Goal: Task Accomplishment & Management: Manage account settings

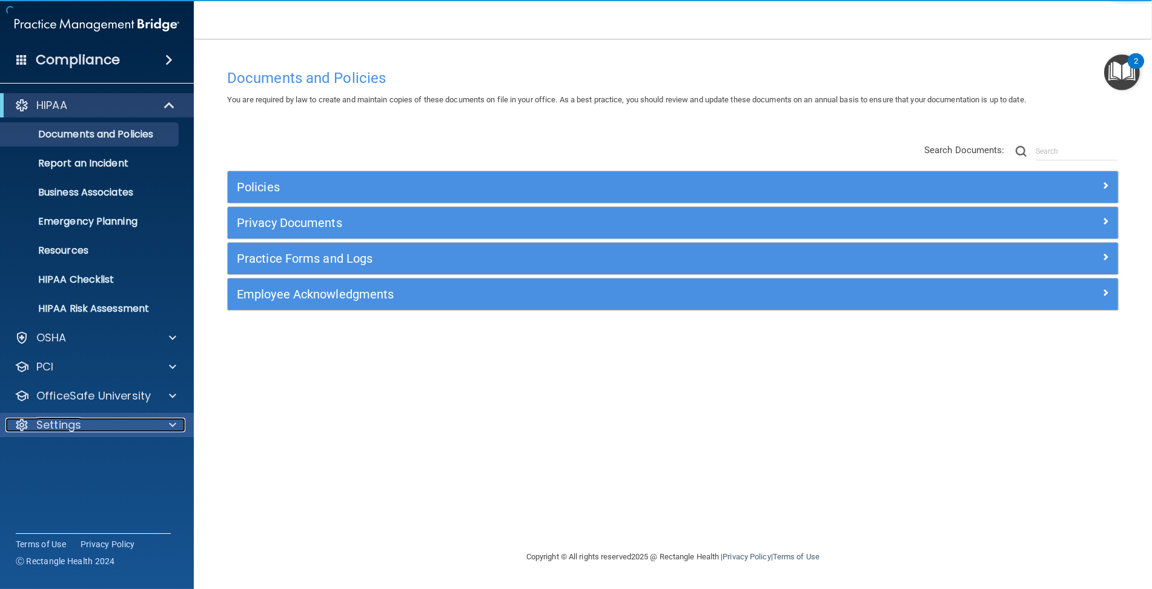
click at [140, 429] on div "Settings" at bounding box center [80, 425] width 150 height 15
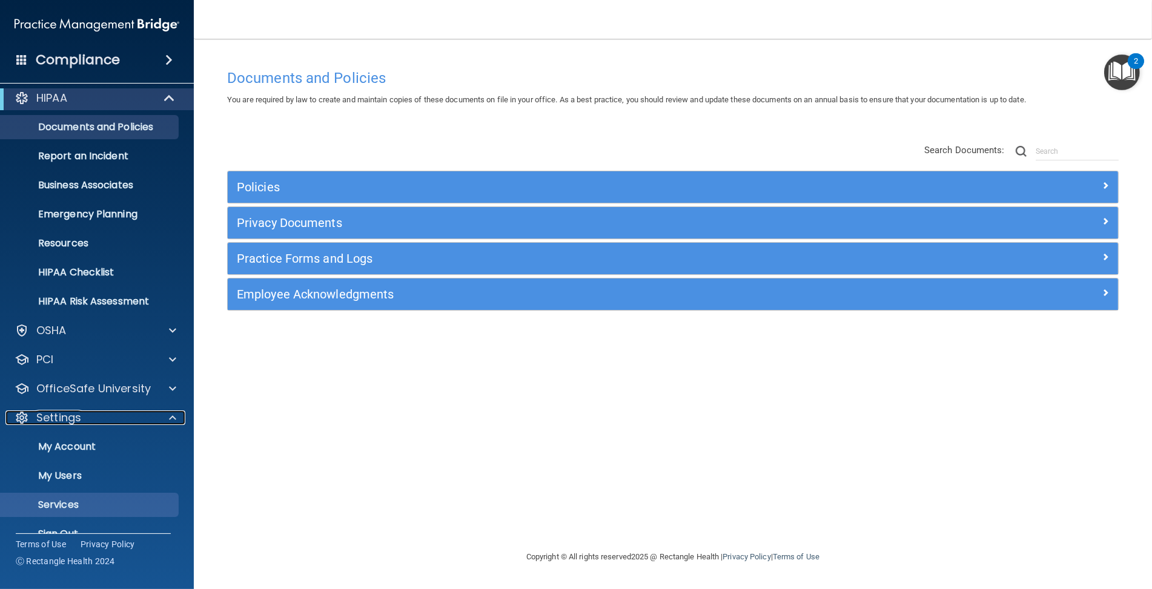
scroll to position [28, 0]
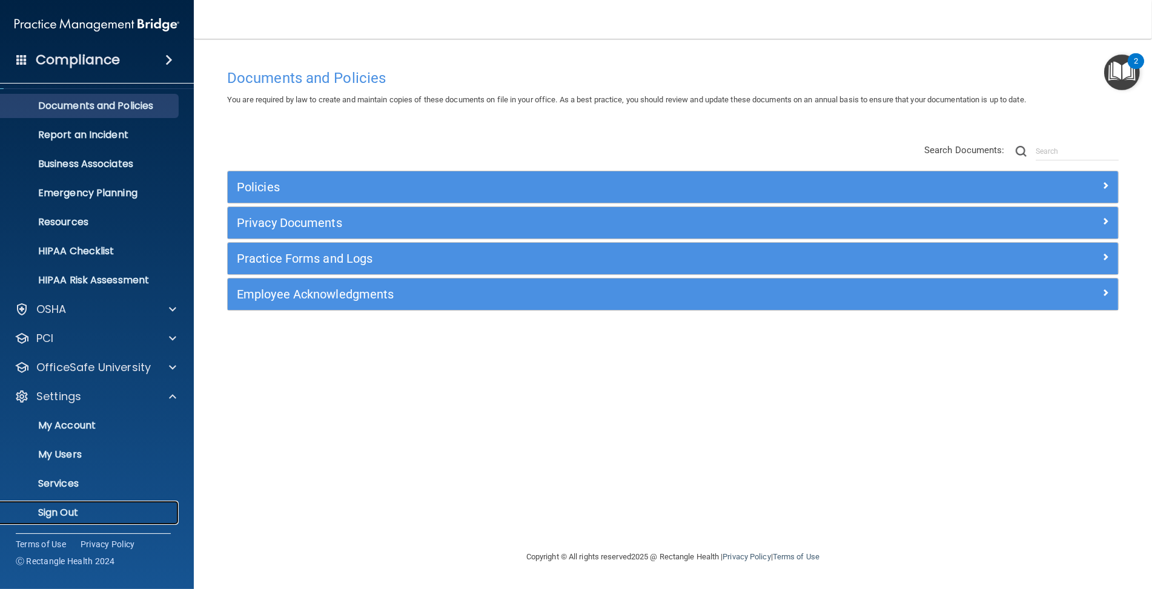
click at [76, 507] on p "Sign Out" at bounding box center [90, 513] width 165 height 12
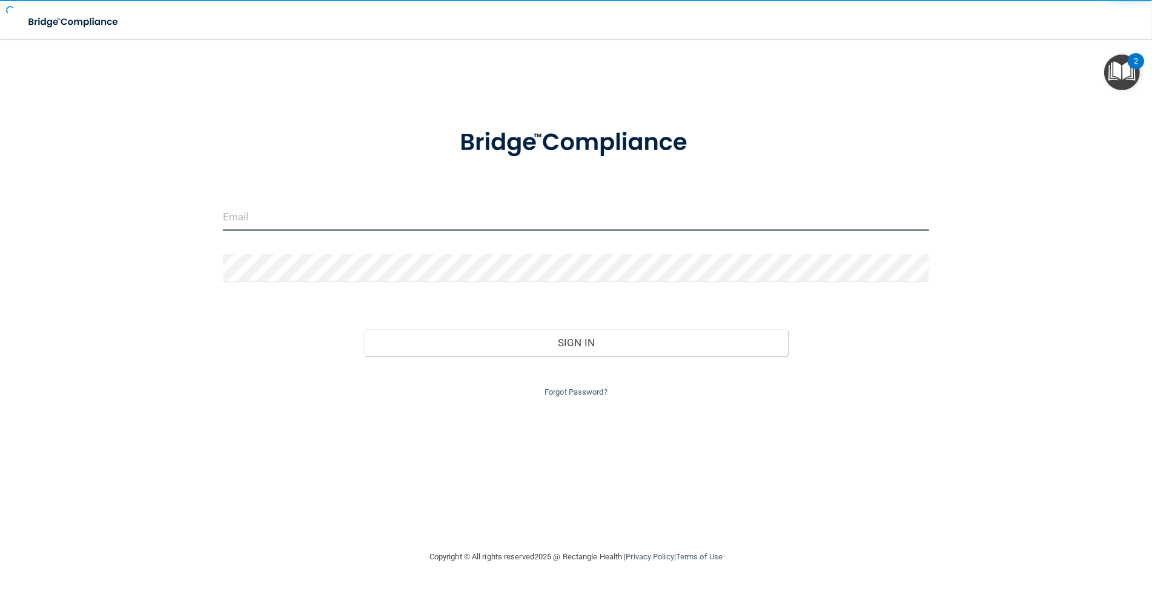
type input "jsilverio@rectanglehealth.com"
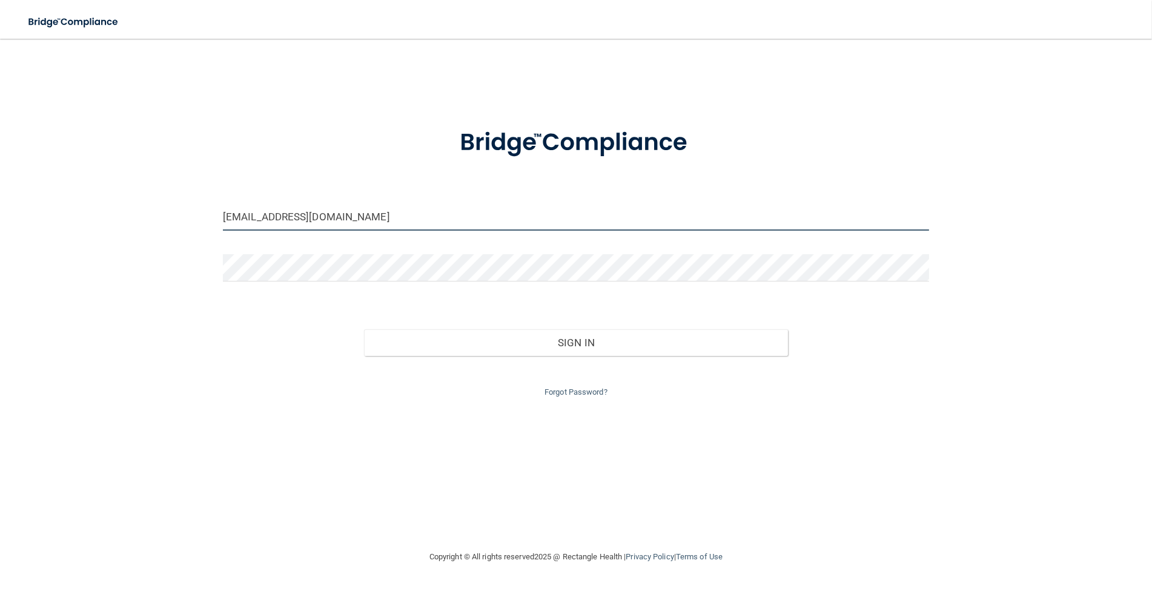
click at [426, 215] on input "jsilverio@rectanglehealth.com" at bounding box center [576, 217] width 706 height 27
click at [173, 126] on div "jsilverio@rectanglehealth.com Invalid email/password. You don't have permission…" at bounding box center [576, 294] width 1104 height 487
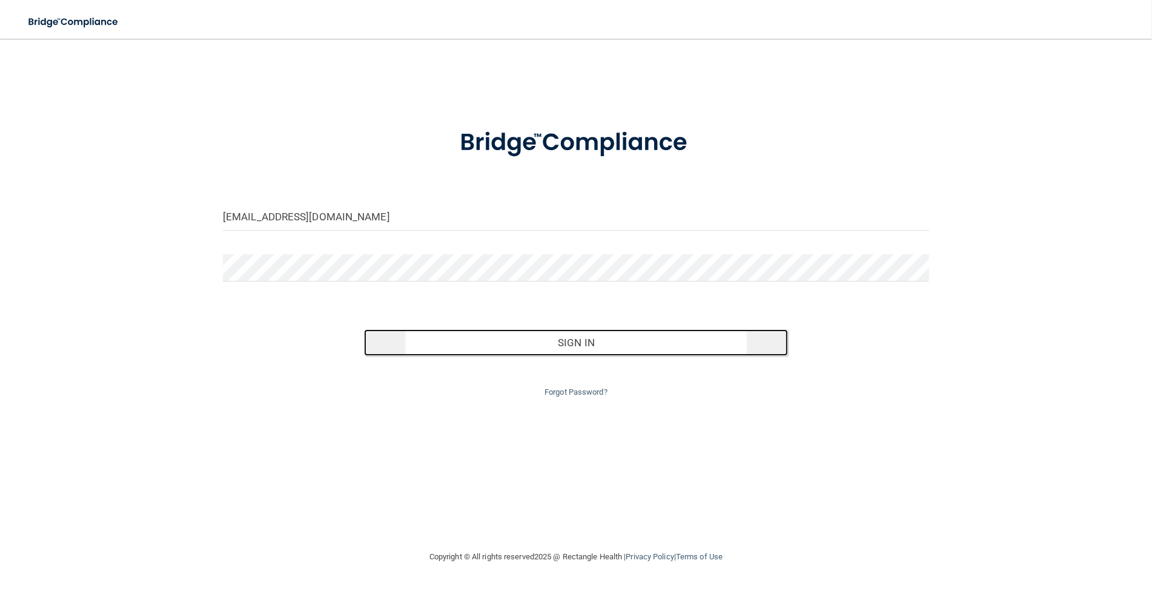
click at [526, 341] on button "Sign In" at bounding box center [576, 342] width 424 height 27
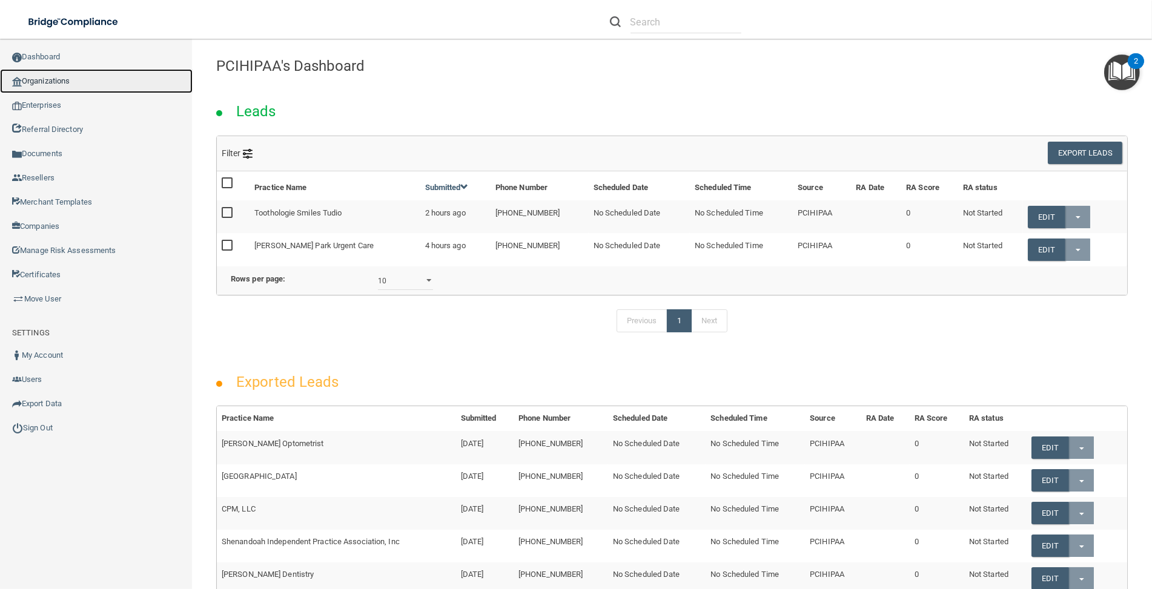
click at [116, 88] on link "Organizations" at bounding box center [96, 81] width 193 height 24
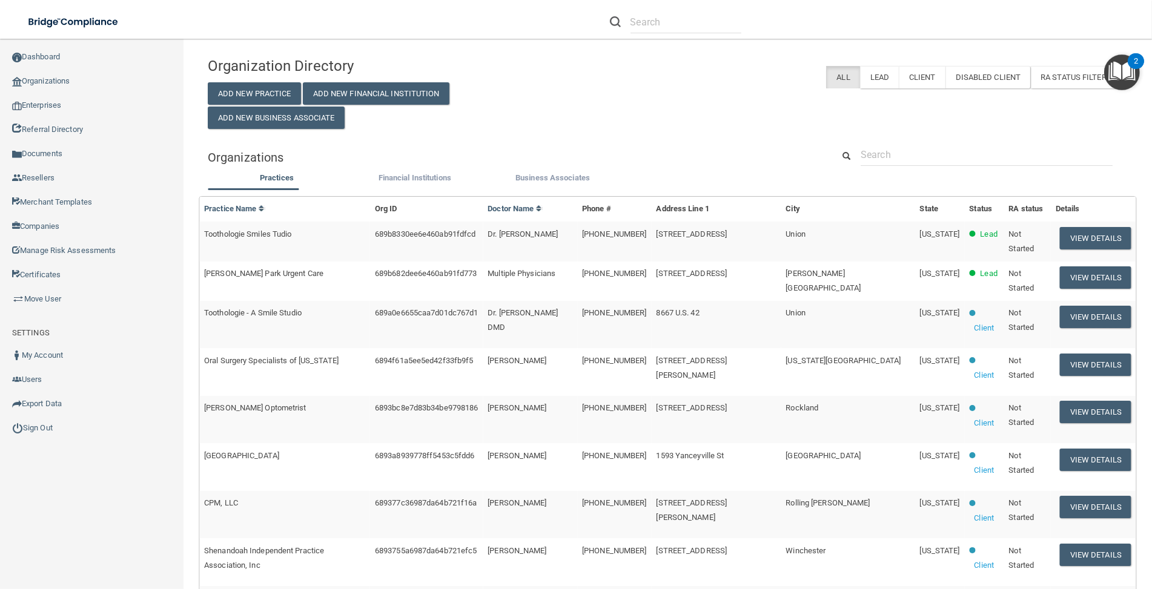
click at [899, 142] on div "Organization Directory Add New Practice Add New Financial Institution Add New B…" at bounding box center [668, 503] width 920 height 905
click at [895, 151] on input "text" at bounding box center [987, 155] width 252 height 22
paste input "Karen E. Williamson"
type input "Karen E. Williamson"
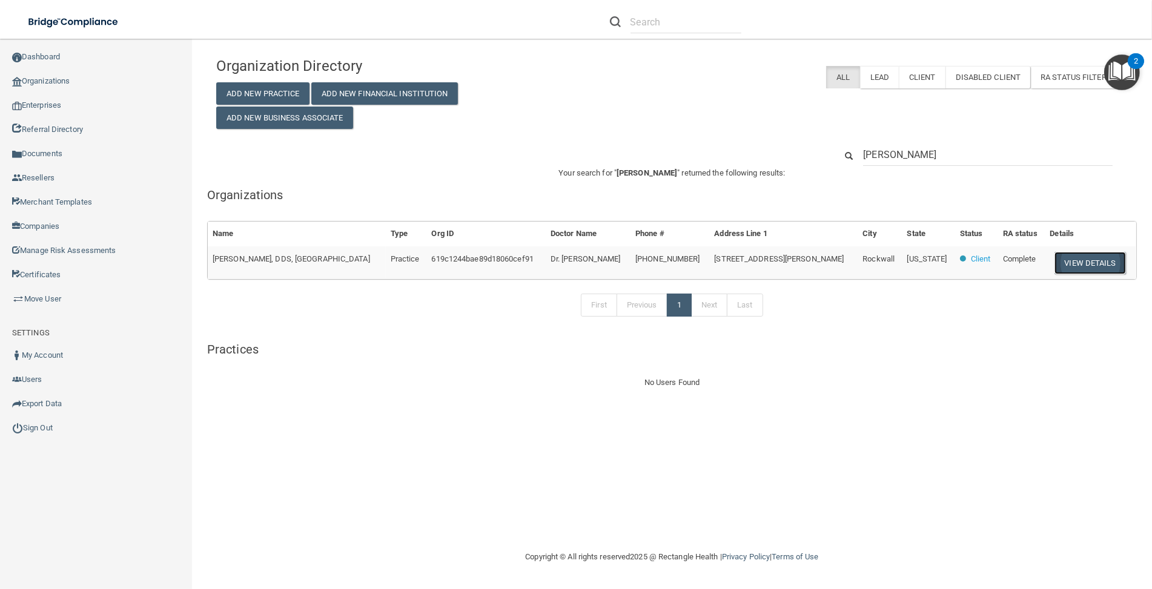
click at [1056, 259] on button "View Details" at bounding box center [1089, 263] width 71 height 22
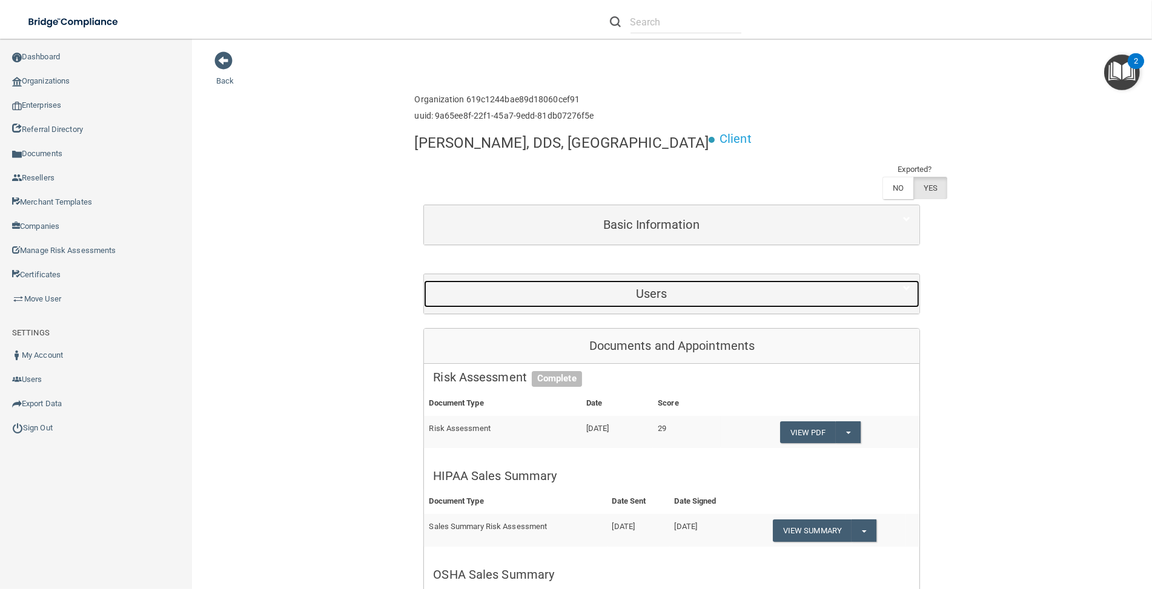
click at [719, 287] on h5 "Users" at bounding box center [651, 293] width 436 height 13
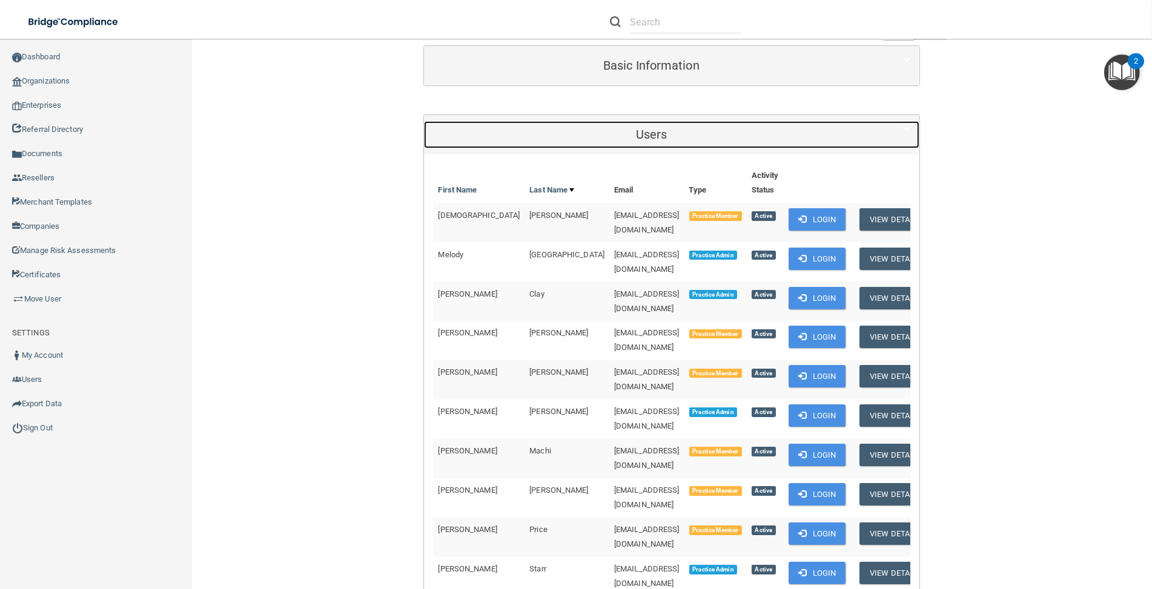
scroll to position [134, 0]
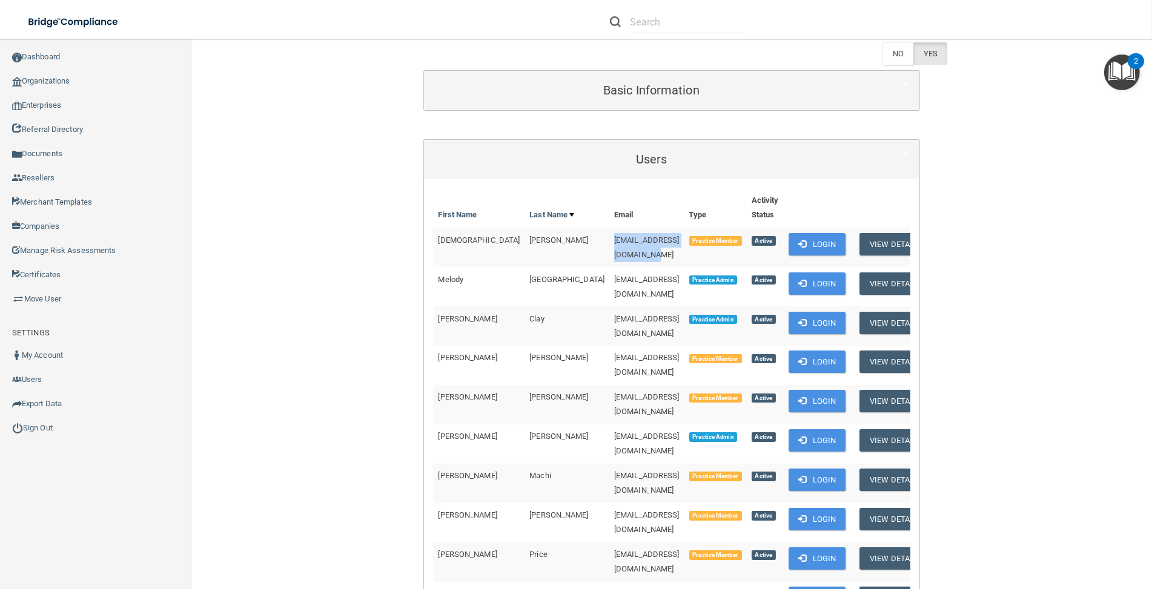
drag, startPoint x: 632, startPoint y: 205, endPoint x: 534, endPoint y: 205, distance: 98.7
click at [609, 228] on td "christicardwell@gmail.com" at bounding box center [646, 247] width 75 height 39
copy span "christicardwell@gmail.com"
click at [609, 228] on td "christicardwell@gmail.com" at bounding box center [646, 247] width 75 height 39
click at [789, 273] on button "Login" at bounding box center [818, 284] width 58 height 22
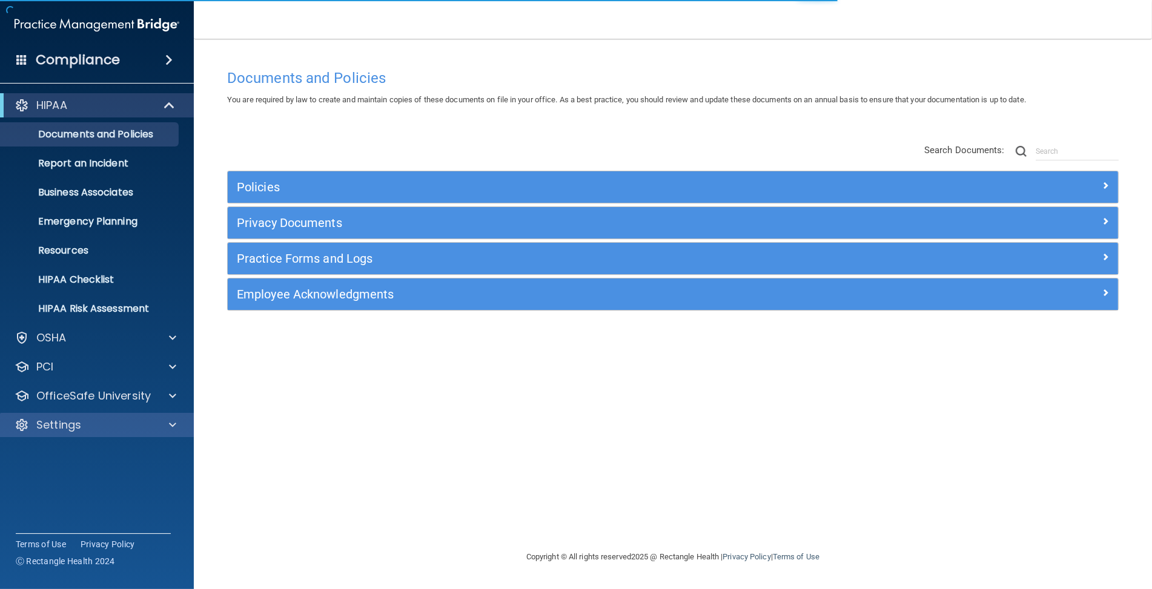
click at [150, 432] on div "Settings" at bounding box center [97, 425] width 194 height 24
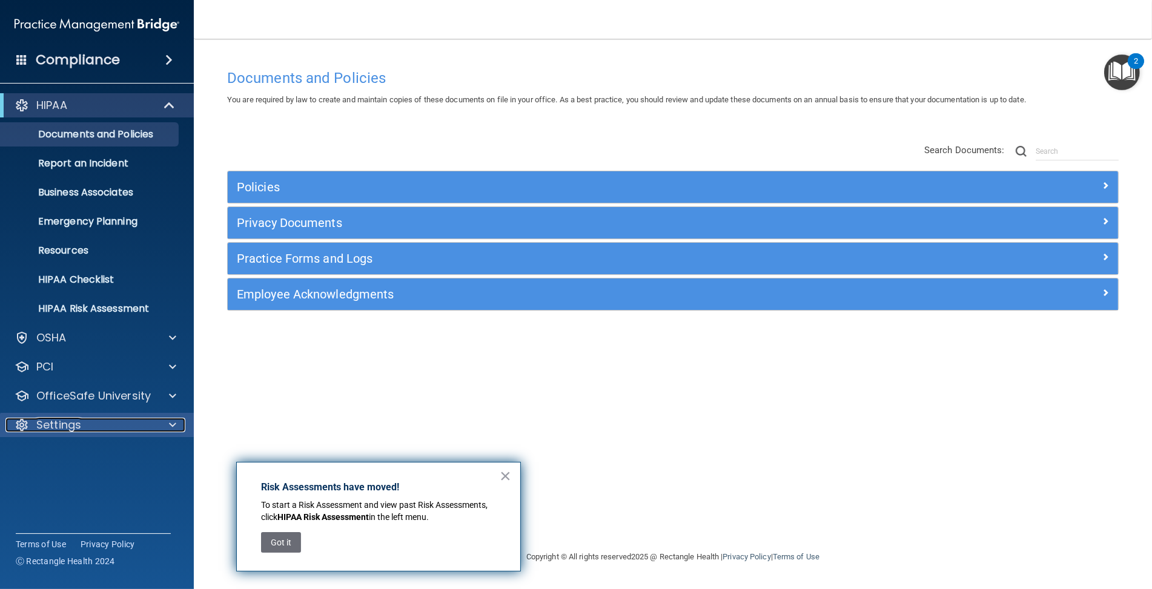
click at [152, 428] on div "Settings" at bounding box center [80, 425] width 150 height 15
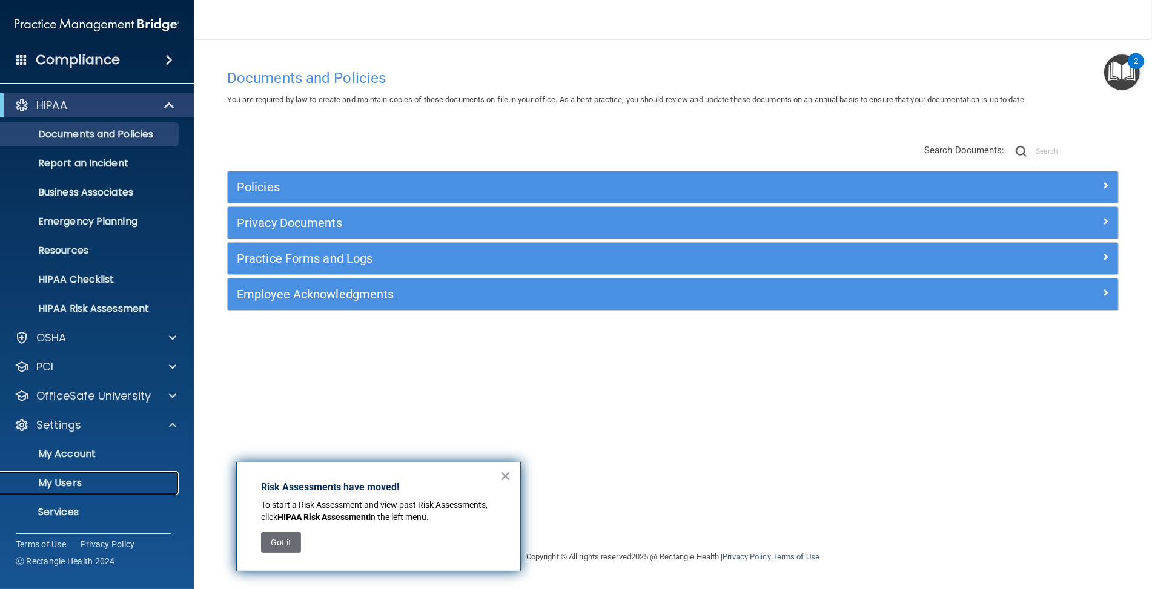
click at [80, 482] on p "My Users" at bounding box center [90, 483] width 165 height 12
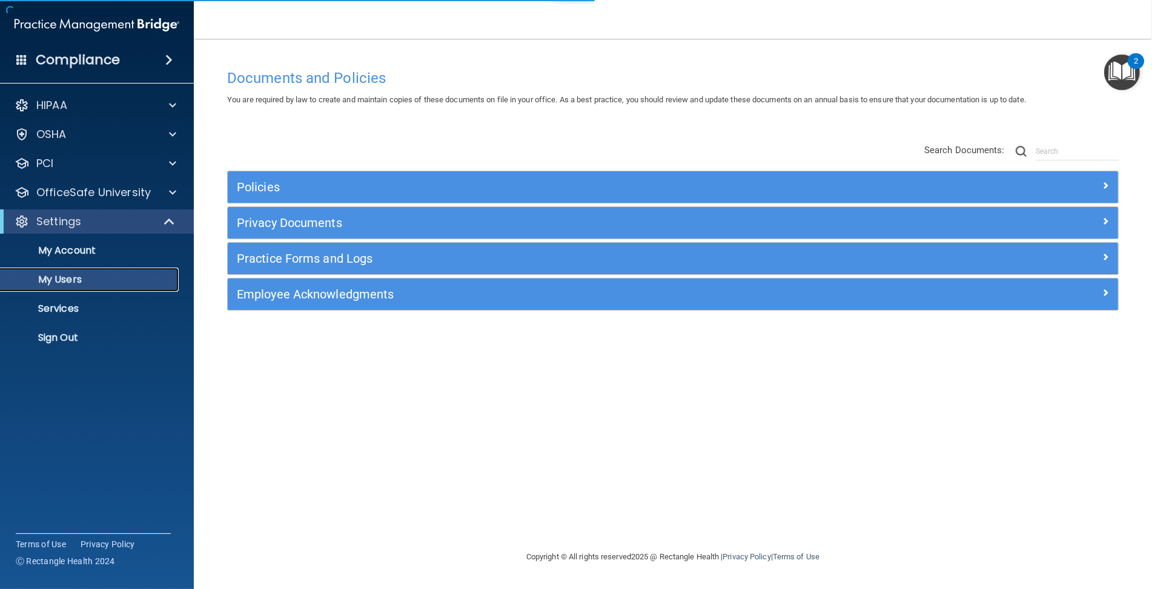
select select "20"
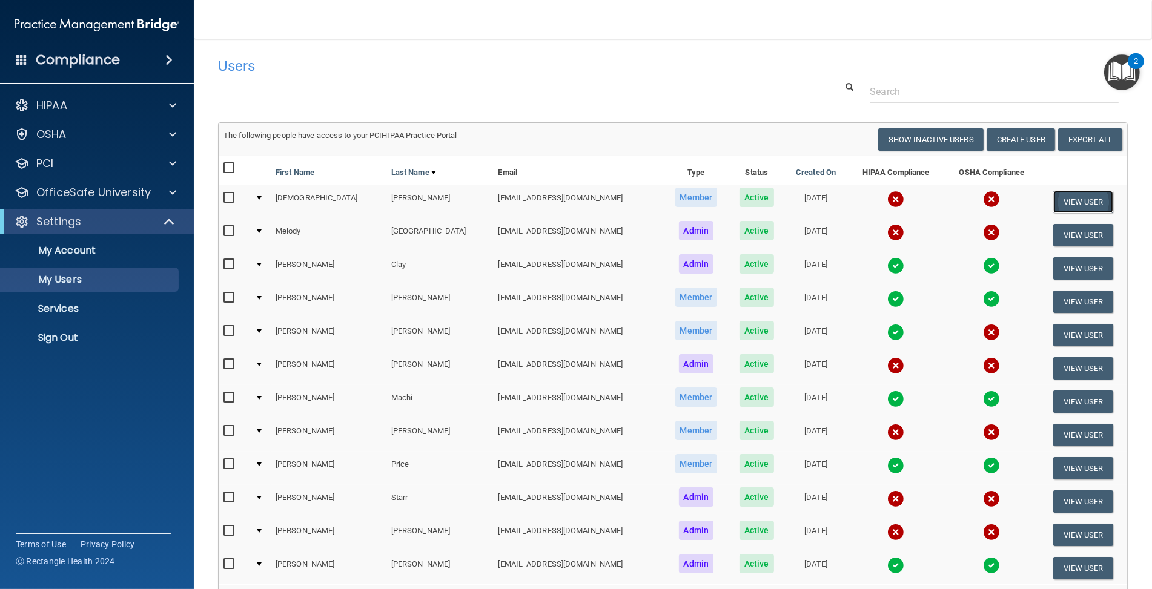
click at [1069, 202] on button "View User" at bounding box center [1083, 202] width 60 height 22
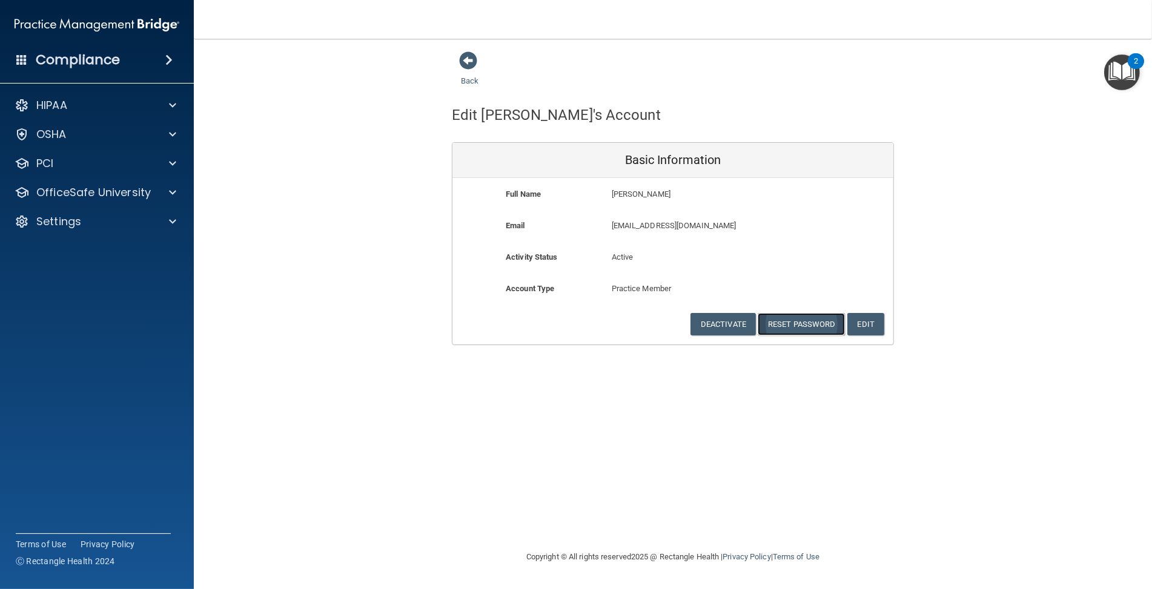
click at [812, 324] on button "Reset Password" at bounding box center [801, 324] width 87 height 22
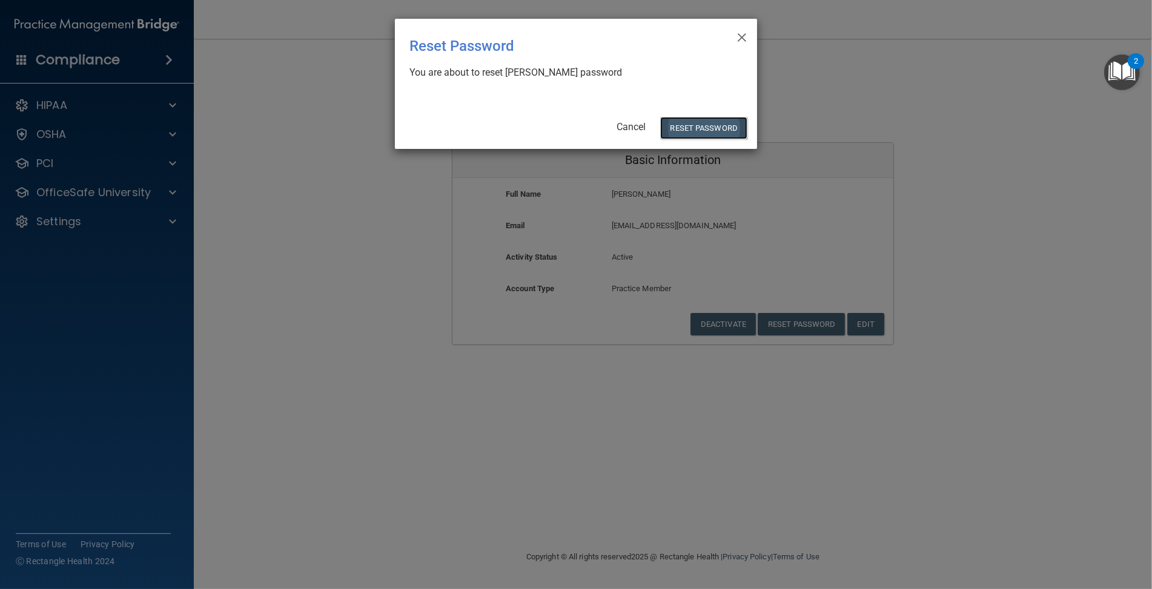
click at [703, 124] on button "Reset Password" at bounding box center [703, 128] width 87 height 22
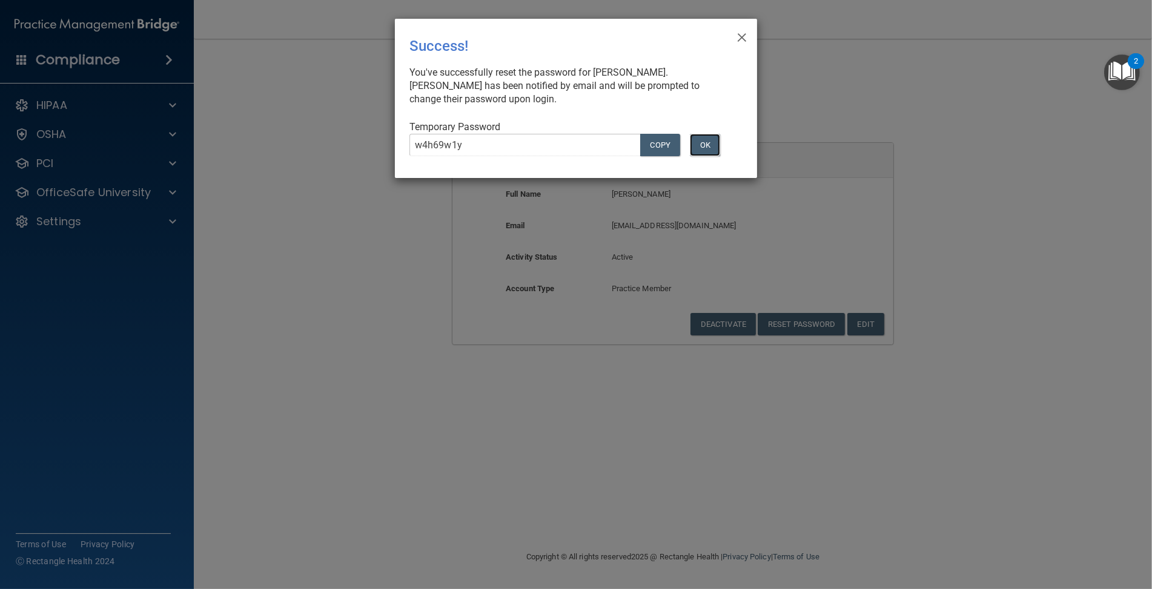
click at [717, 137] on button "OK" at bounding box center [705, 145] width 30 height 22
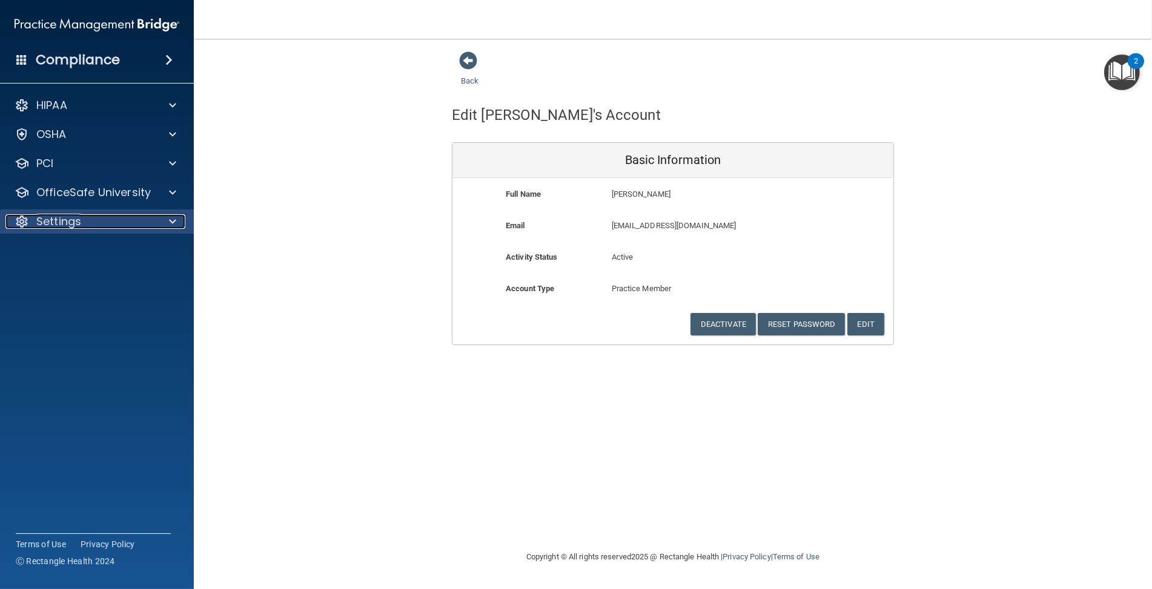
click at [127, 228] on div "Settings" at bounding box center [80, 221] width 150 height 15
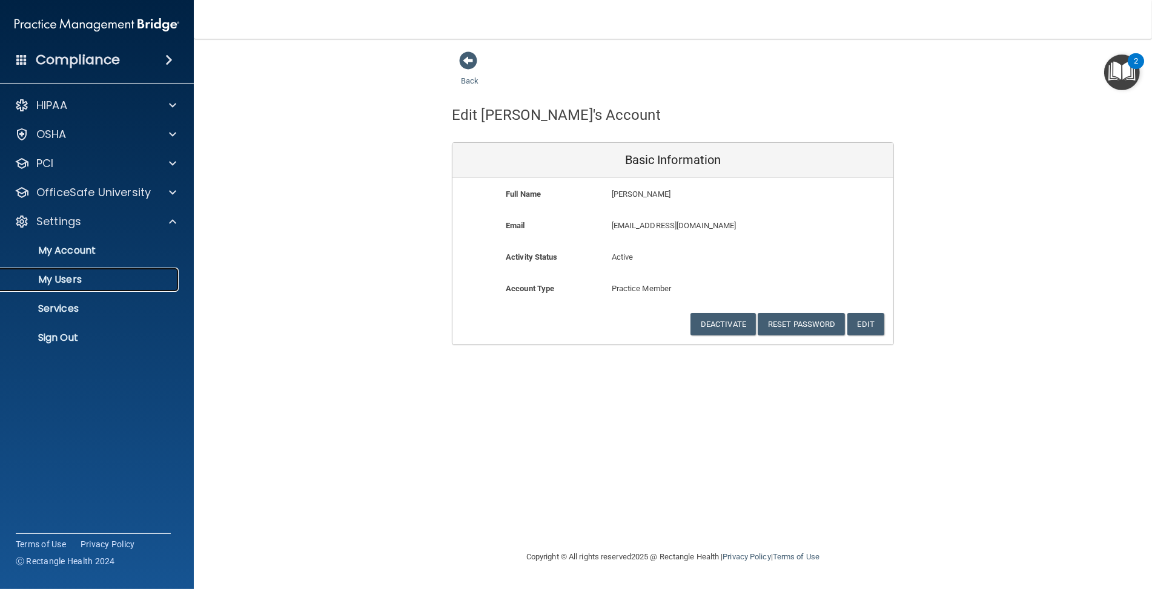
click at [110, 276] on p "My Users" at bounding box center [90, 280] width 165 height 12
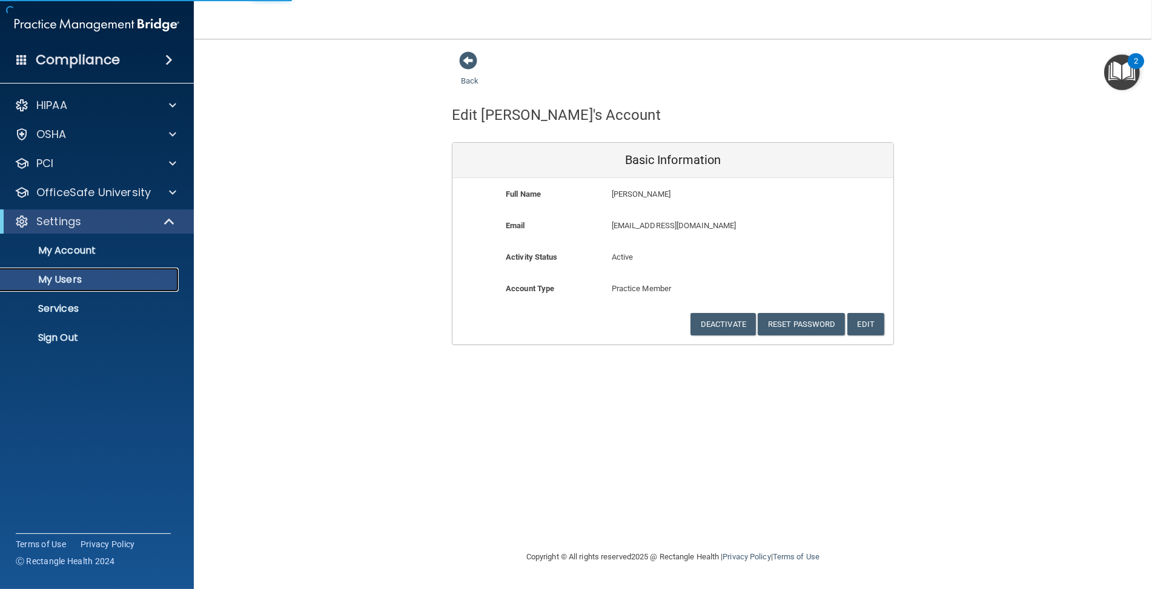
select select "20"
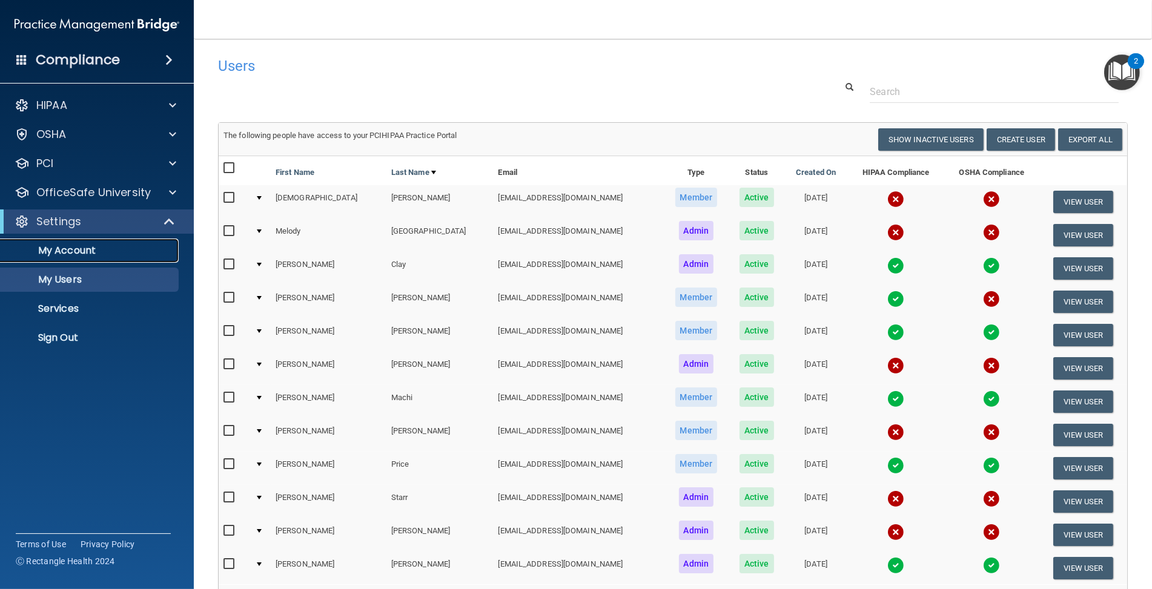
click at [104, 248] on p "My Account" at bounding box center [90, 251] width 165 height 12
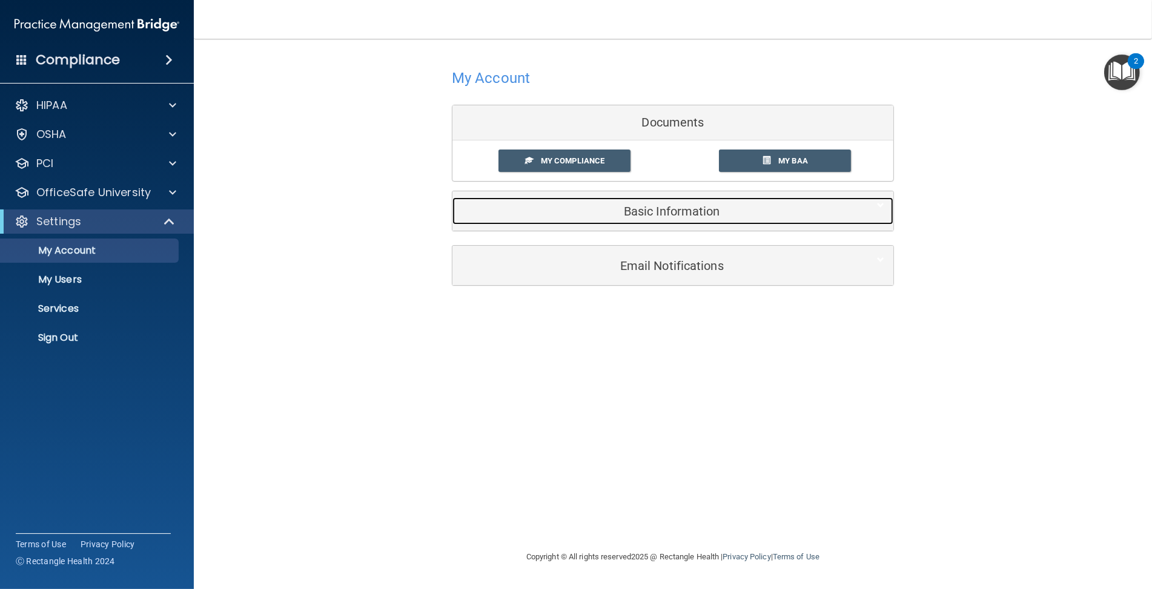
click at [529, 220] on div "Basic Information" at bounding box center [654, 210] width 404 height 27
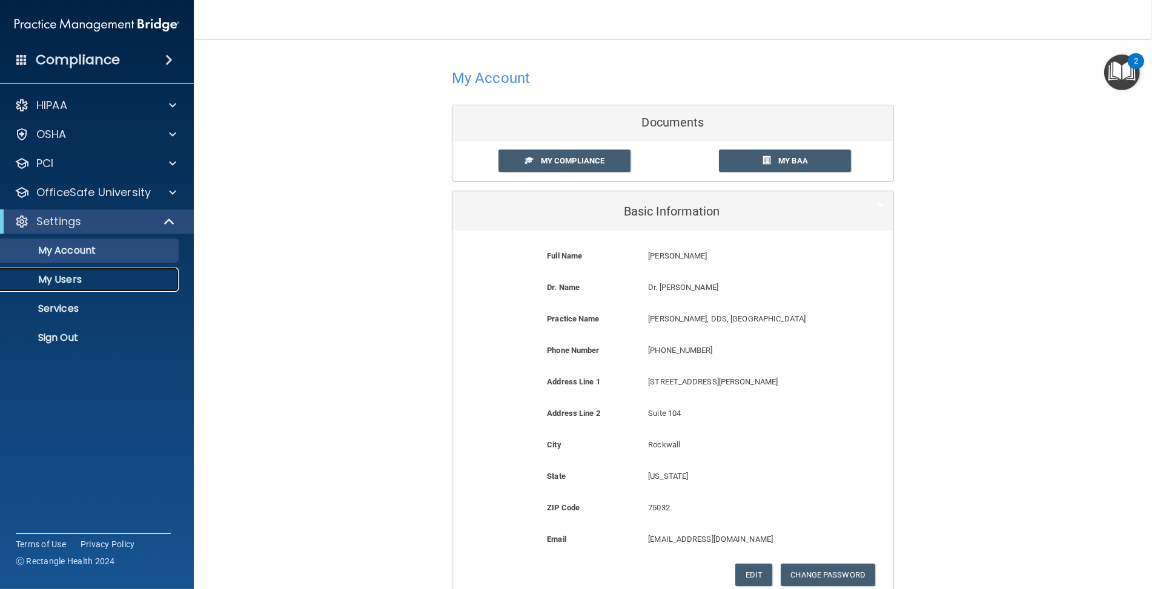
click at [74, 276] on p "My Users" at bounding box center [90, 280] width 165 height 12
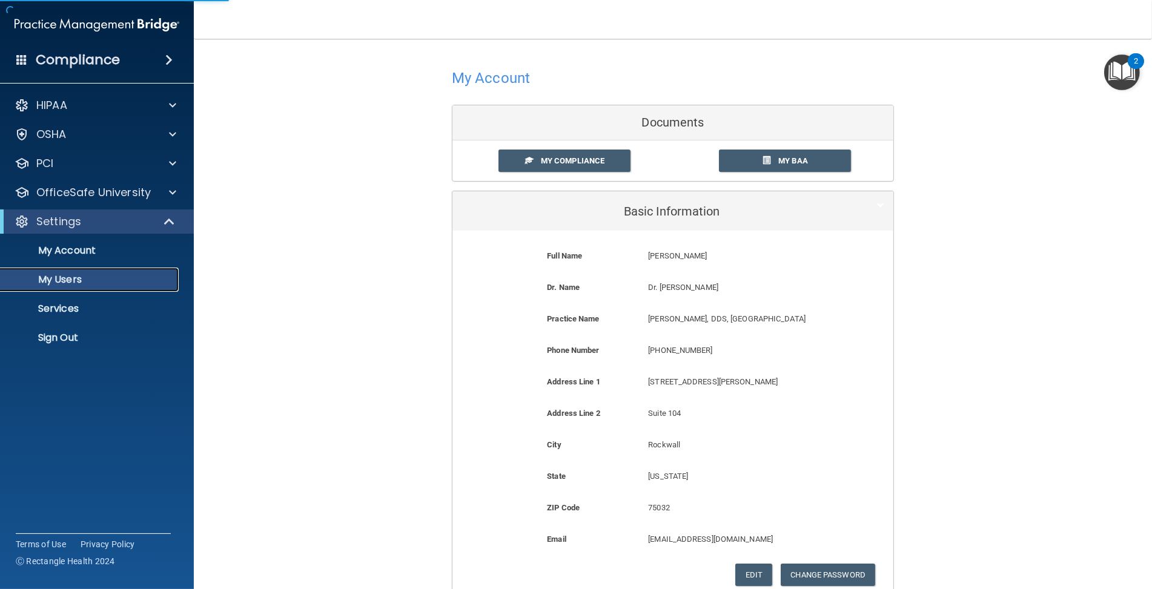
select select "20"
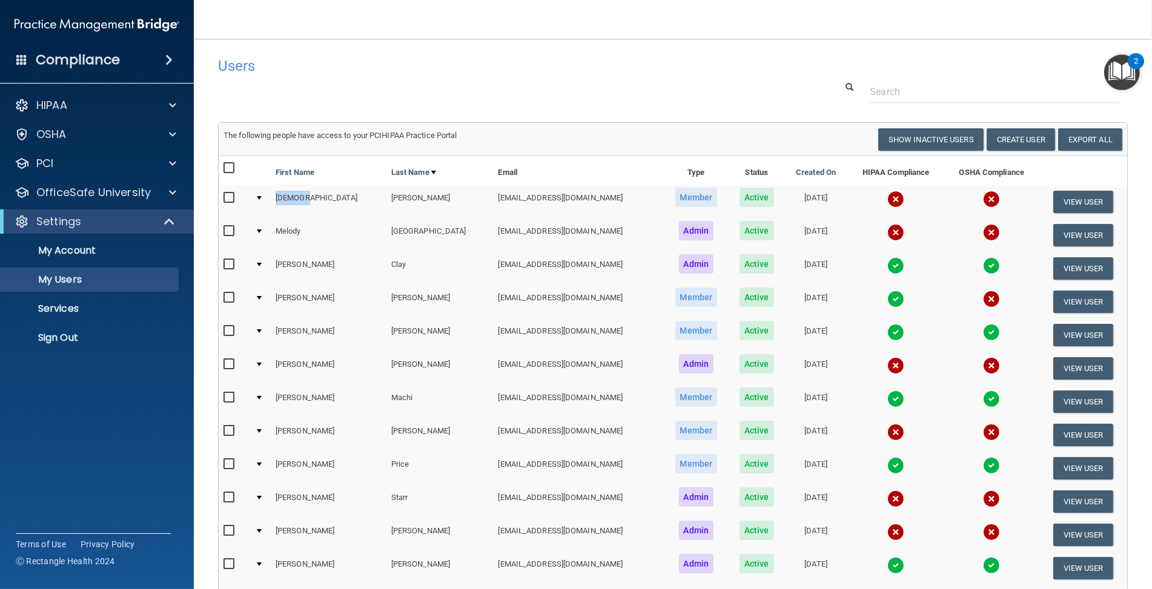
drag, startPoint x: 314, startPoint y: 202, endPoint x: 277, endPoint y: 197, distance: 37.2
click at [277, 197] on td "Christi" at bounding box center [329, 201] width 116 height 33
copy td "Christi"
click at [746, 98] on div at bounding box center [673, 92] width 928 height 22
drag, startPoint x: 527, startPoint y: 198, endPoint x: 430, endPoint y: 205, distance: 97.1
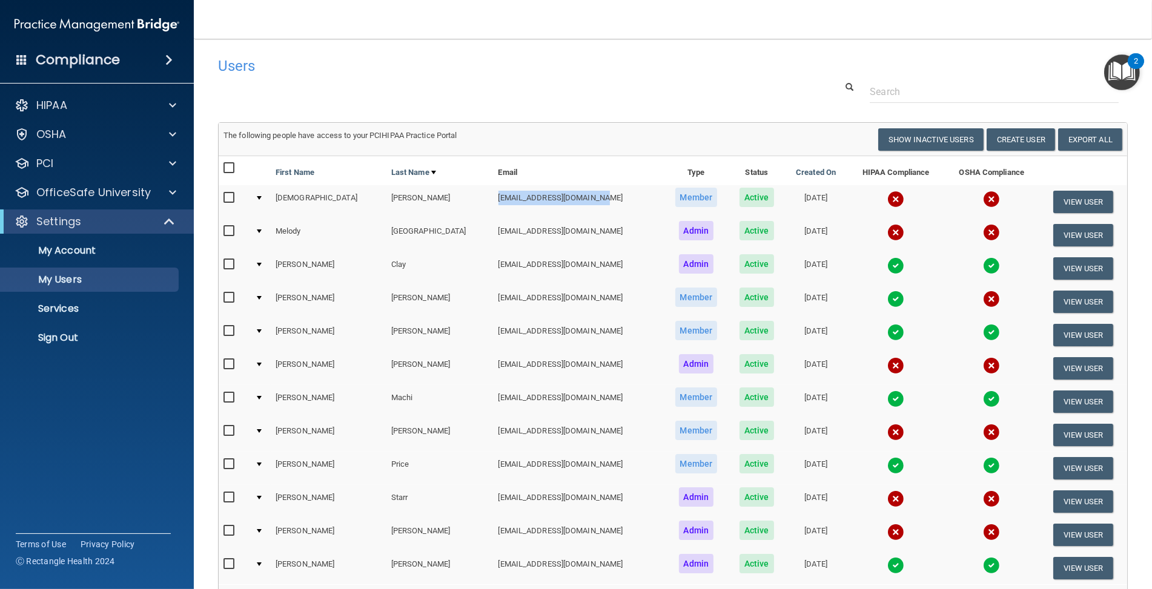
click at [494, 205] on td "christicardwell@gmail.com" at bounding box center [579, 201] width 170 height 33
copy td "christicardwell@gmail.com"
click at [495, 73] on h4 "Users" at bounding box center [479, 66] width 523 height 16
drag, startPoint x: 536, startPoint y: 204, endPoint x: 410, endPoint y: 200, distance: 126.0
click at [410, 200] on tr "Christi Cardwell christicardwell@gmail.com Member Active 02/11/2022 View User" at bounding box center [673, 201] width 909 height 33
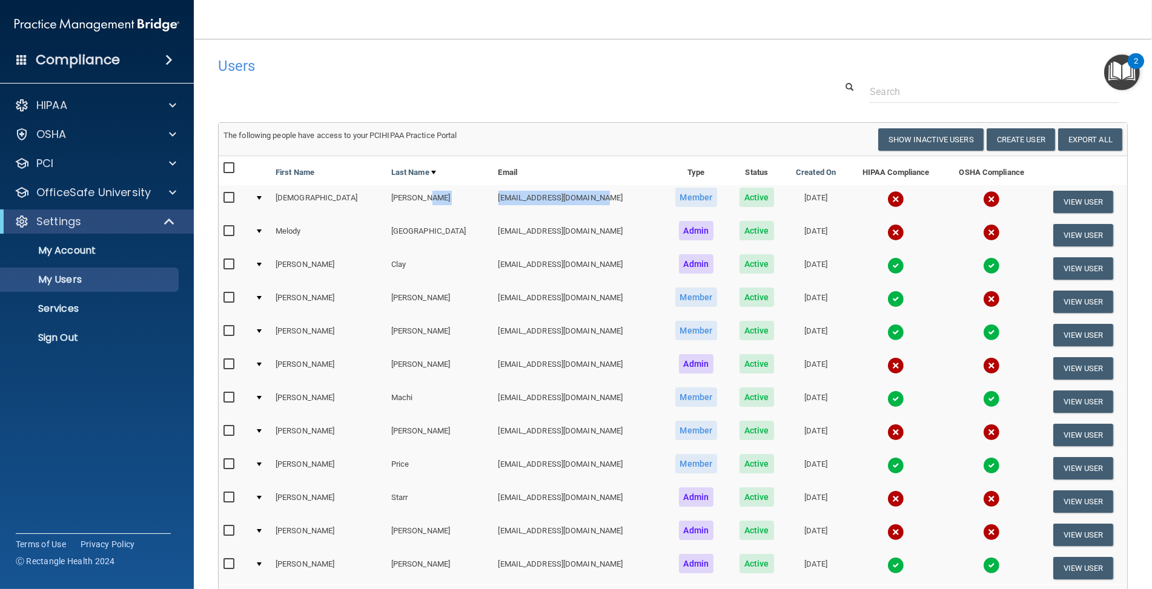
copy tr "christicardwell@gmail.com"
click at [528, 77] on div "Users" at bounding box center [479, 66] width 541 height 30
click at [1080, 195] on button "View User" at bounding box center [1083, 202] width 60 height 22
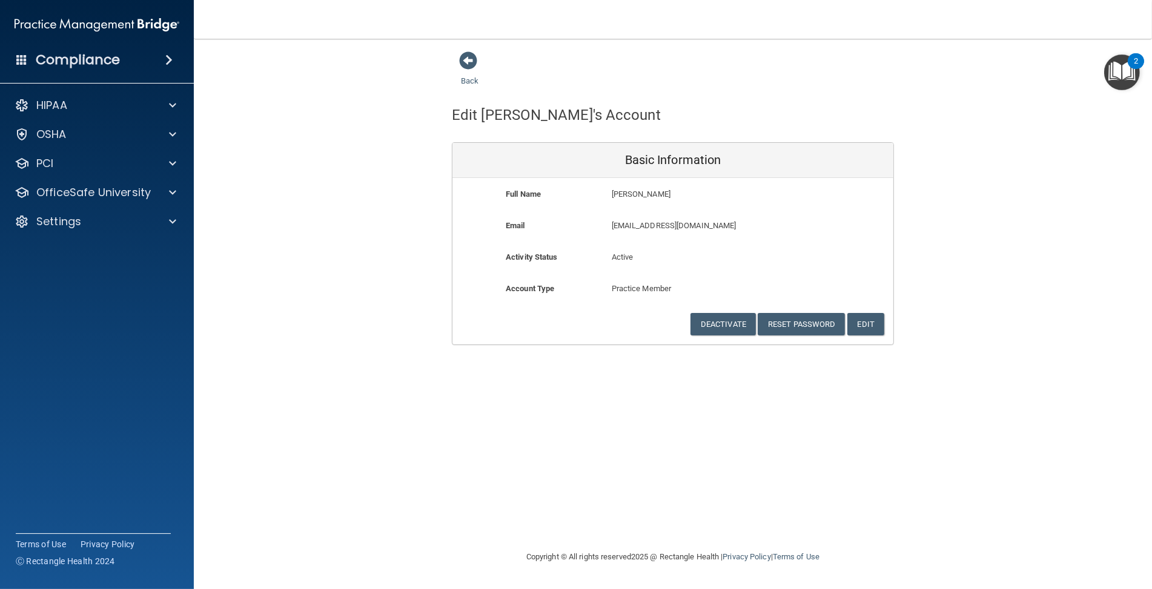
drag, startPoint x: 820, startPoint y: 379, endPoint x: 816, endPoint y: 354, distance: 25.7
click at [820, 379] on div "Back Edit Christi's Account Basic Information Full Name Christi Cardwell Christ…" at bounding box center [673, 294] width 910 height 487
click at [813, 322] on button "Reset Password" at bounding box center [801, 324] width 87 height 22
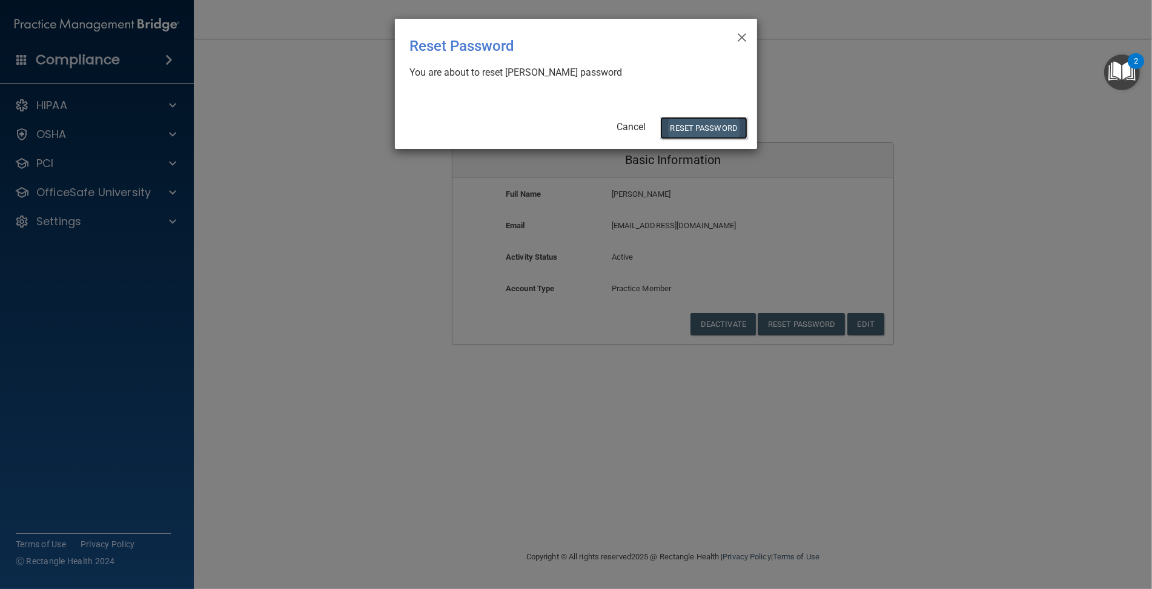
click at [717, 123] on button "Reset Password" at bounding box center [703, 128] width 87 height 22
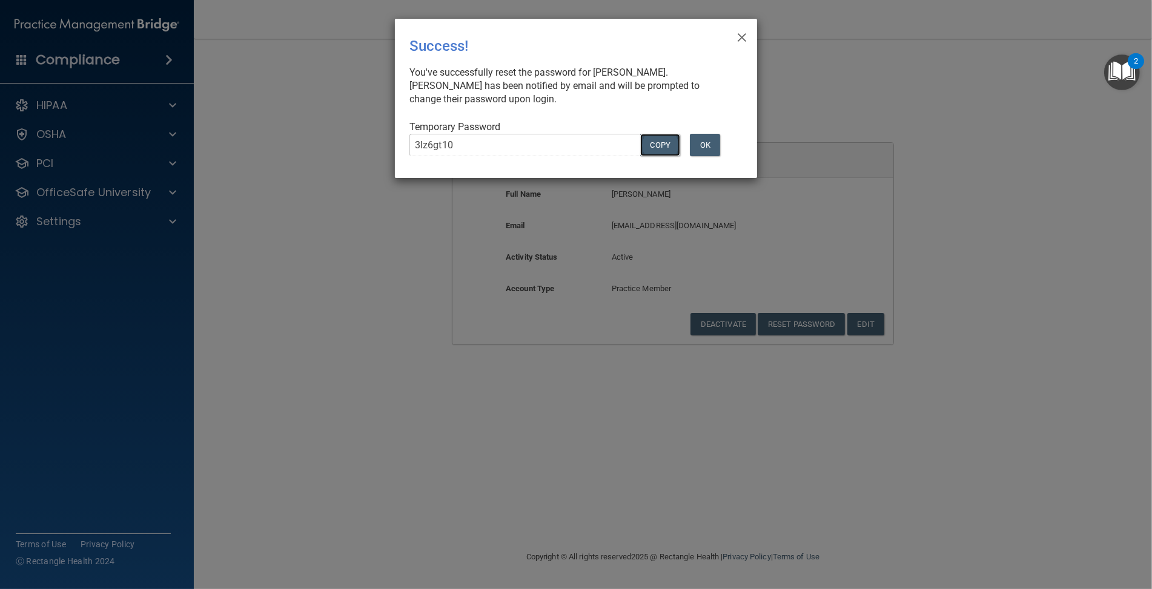
click at [666, 147] on button "COPY" at bounding box center [660, 145] width 40 height 22
click at [706, 144] on button "OK" at bounding box center [705, 145] width 30 height 22
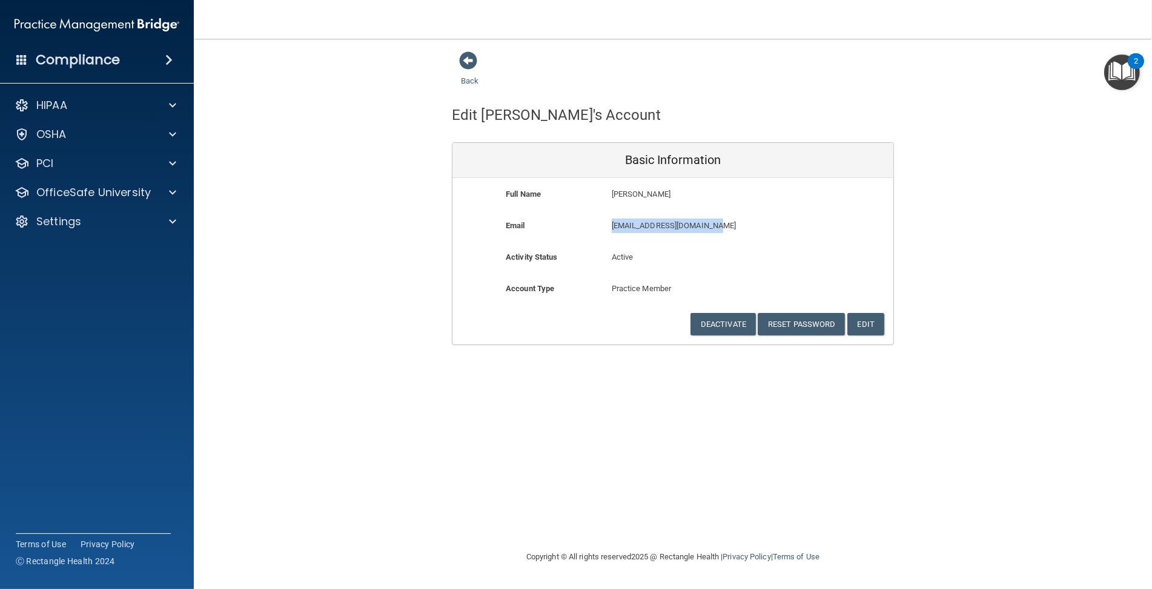
drag, startPoint x: 681, startPoint y: 225, endPoint x: 611, endPoint y: 225, distance: 70.9
click at [612, 225] on p "christicardwell@gmail.com" at bounding box center [708, 226] width 193 height 15
copy p "christicardwell@gmail.com"
click at [498, 464] on div "Back Edit Christi's Account Basic Information Full Name Christi Cardwell Christ…" at bounding box center [673, 294] width 910 height 487
drag, startPoint x: 737, startPoint y: 222, endPoint x: 709, endPoint y: 228, distance: 29.1
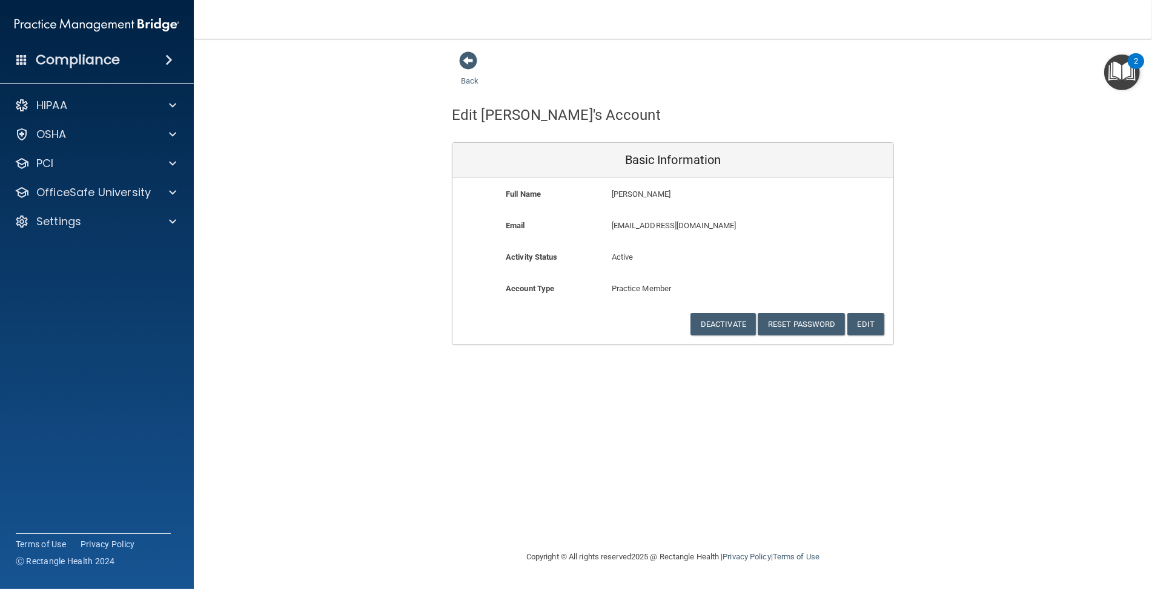
click at [709, 228] on p "christicardwell@gmail.com" at bounding box center [708, 226] width 193 height 15
click at [752, 214] on div "Full Name Christi Cardwell Christi" at bounding box center [672, 202] width 441 height 31
click at [356, 371] on div "Back Edit Christi's Account Basic Information Full Name Christi Cardwell Christ…" at bounding box center [673, 294] width 910 height 487
click at [141, 194] on p "OfficeSafe University" at bounding box center [93, 192] width 114 height 15
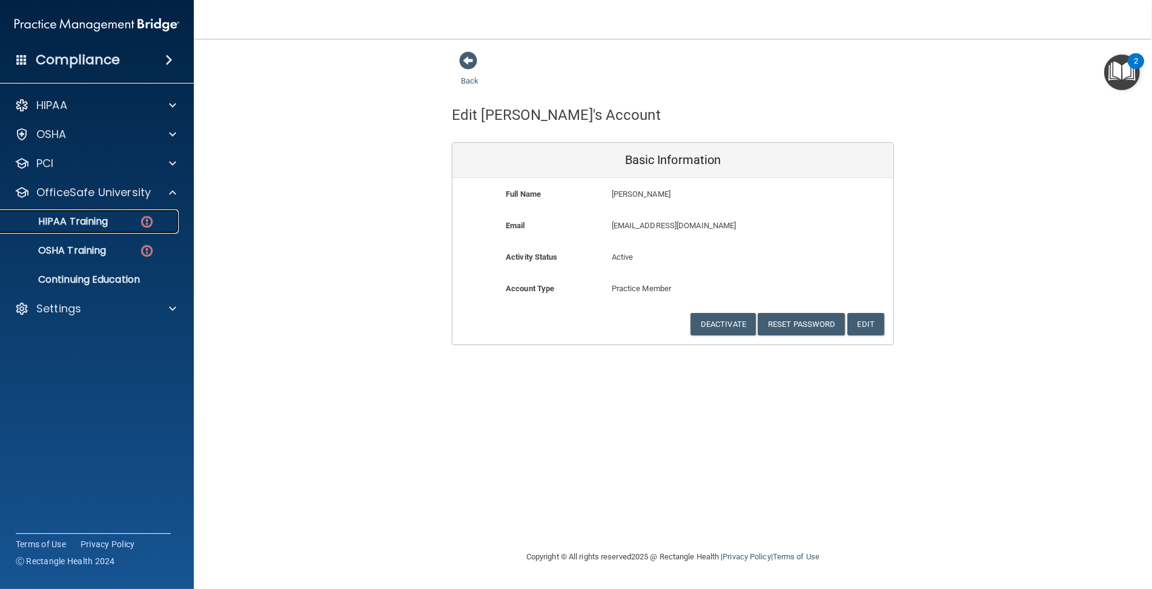
click at [93, 223] on p "HIPAA Training" at bounding box center [58, 222] width 100 height 12
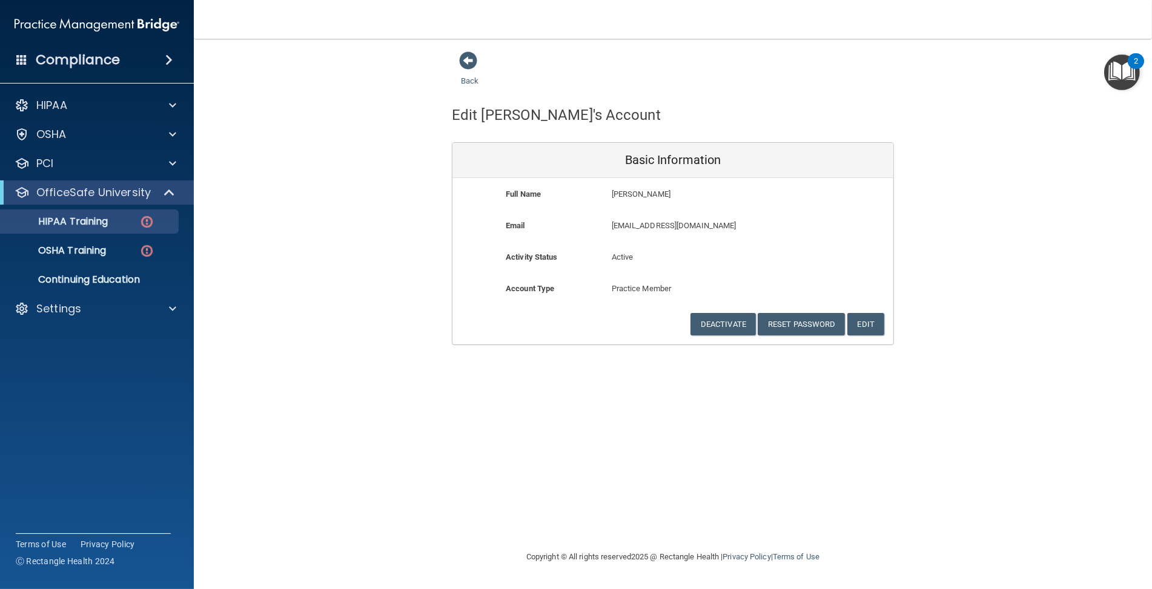
click at [471, 73] on div "Back" at bounding box center [489, 70] width 74 height 38
click at [468, 84] on link "Back" at bounding box center [470, 74] width 18 height 24
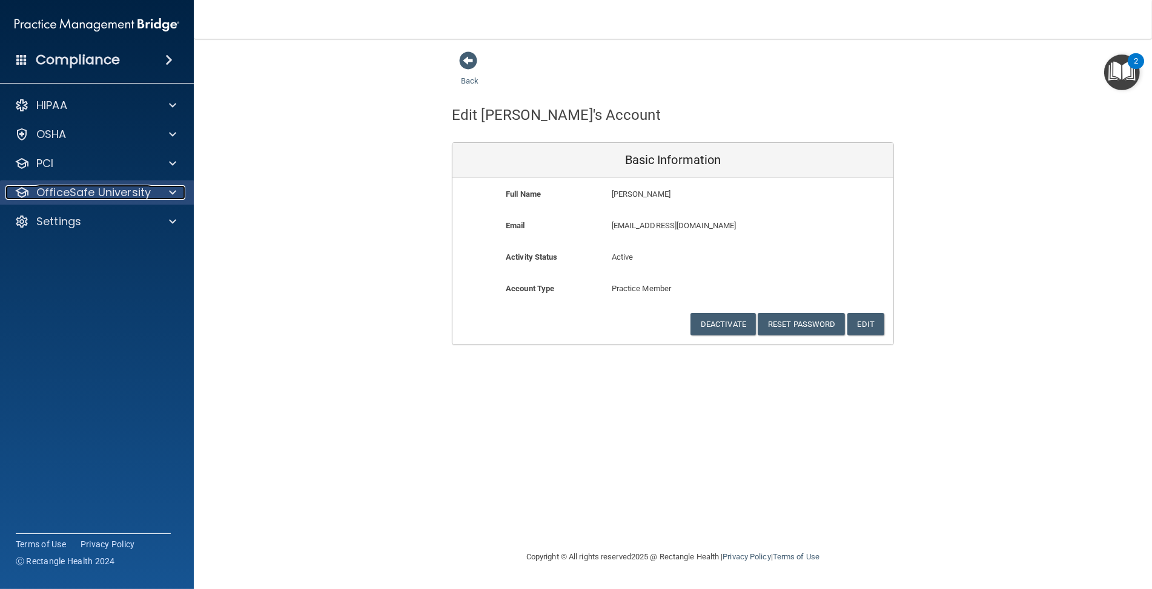
click at [93, 187] on p "OfficeSafe University" at bounding box center [93, 192] width 114 height 15
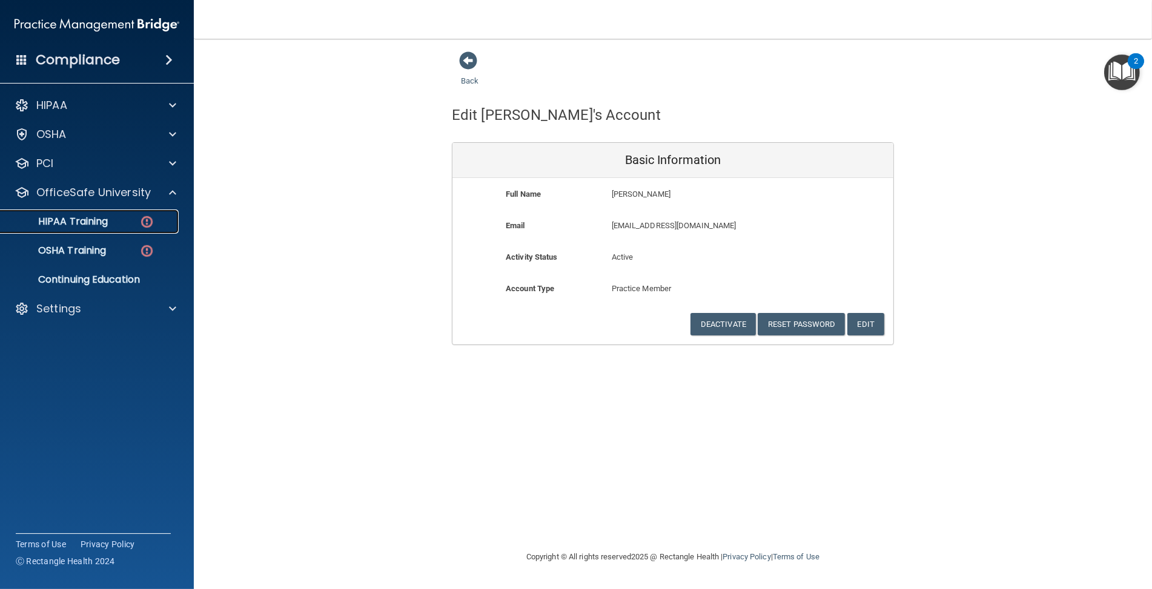
click at [67, 218] on p "HIPAA Training" at bounding box center [58, 222] width 100 height 12
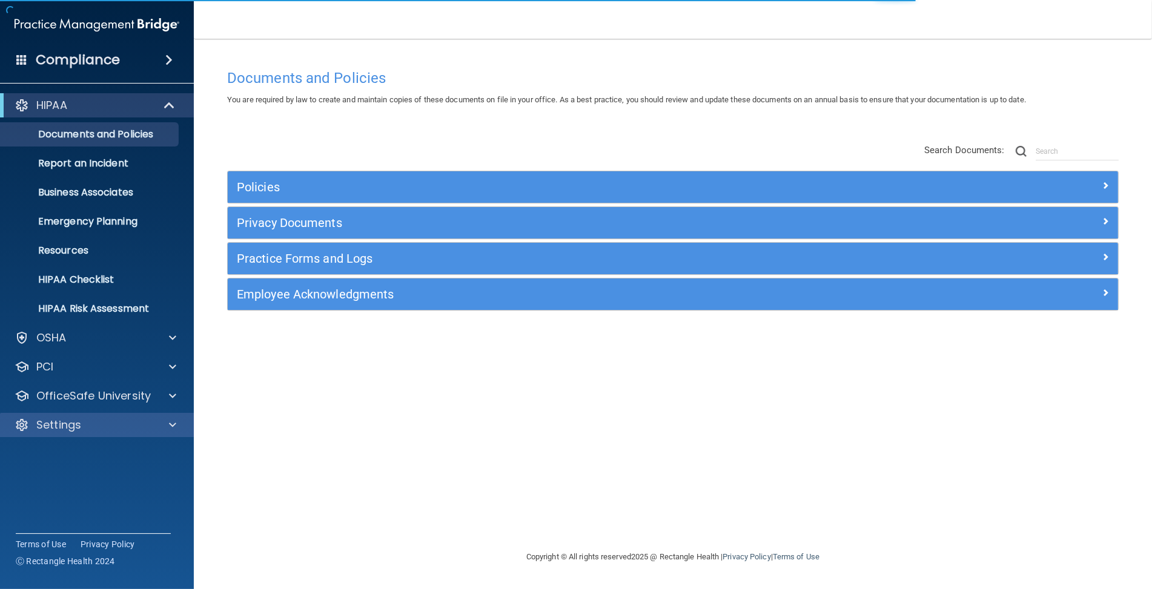
click at [70, 416] on div "Settings" at bounding box center [97, 425] width 194 height 24
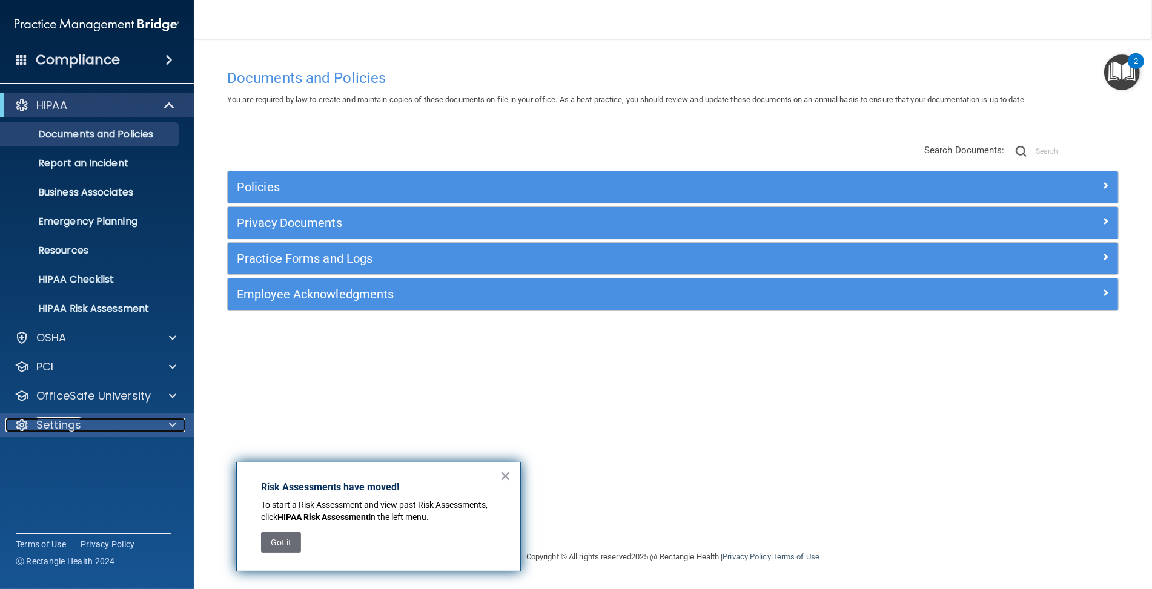
click at [70, 426] on p "Settings" at bounding box center [58, 425] width 45 height 15
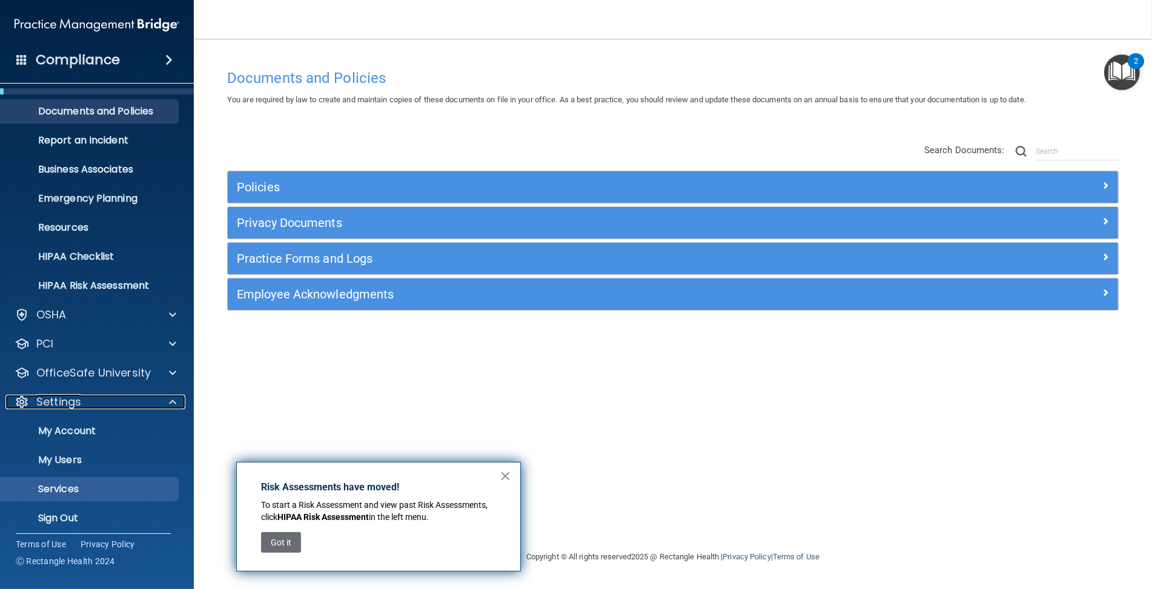
scroll to position [28, 0]
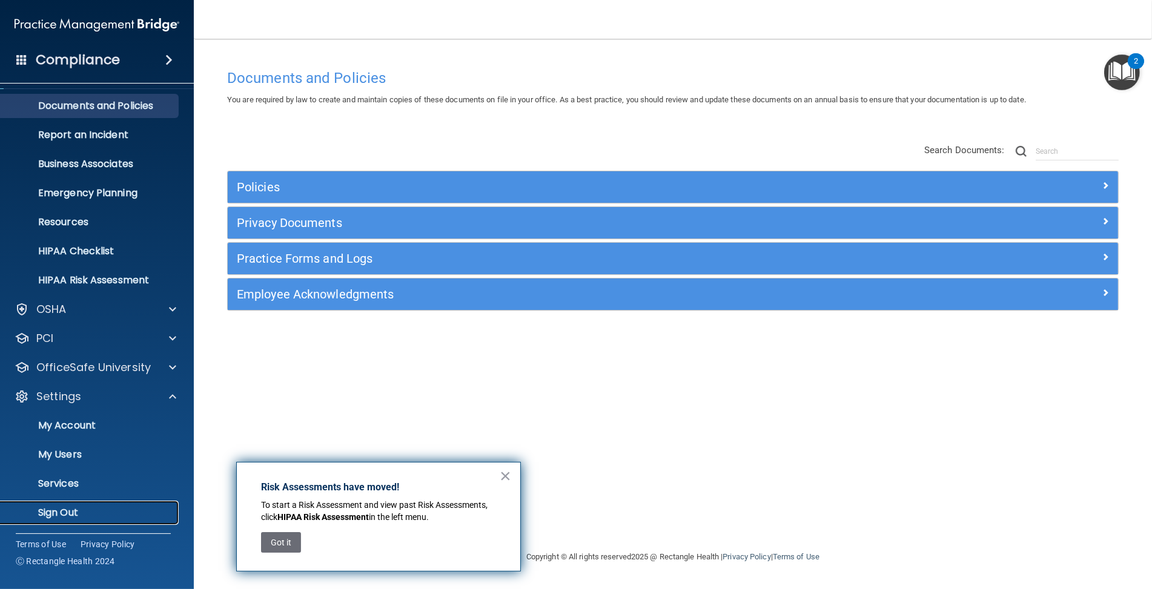
click at [79, 512] on p "Sign Out" at bounding box center [90, 513] width 165 height 12
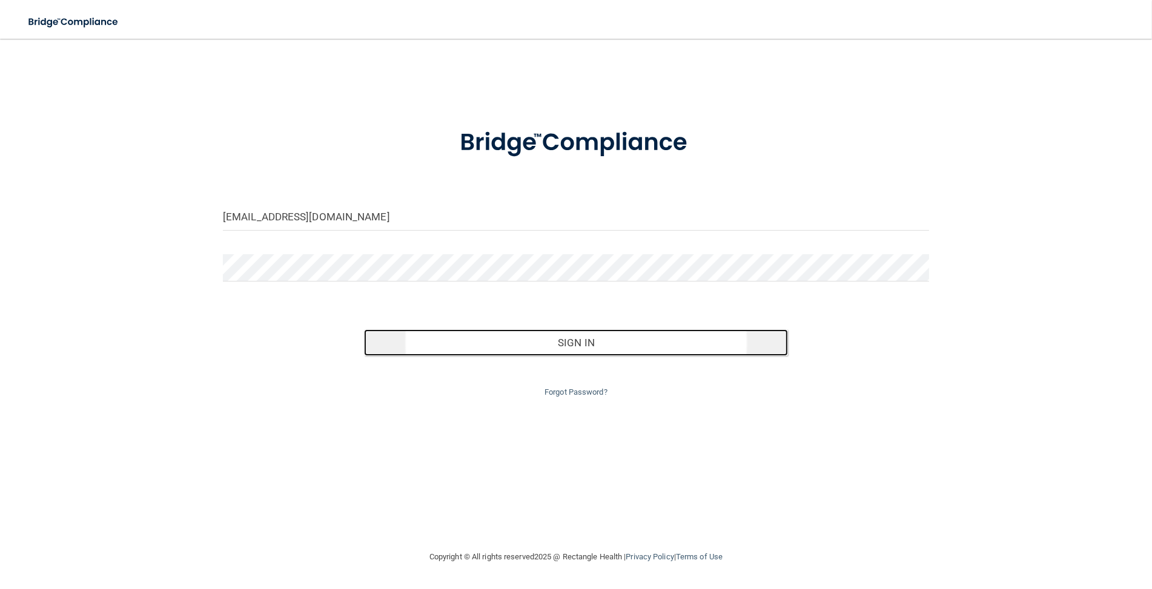
click at [661, 349] on button "Sign In" at bounding box center [576, 342] width 424 height 27
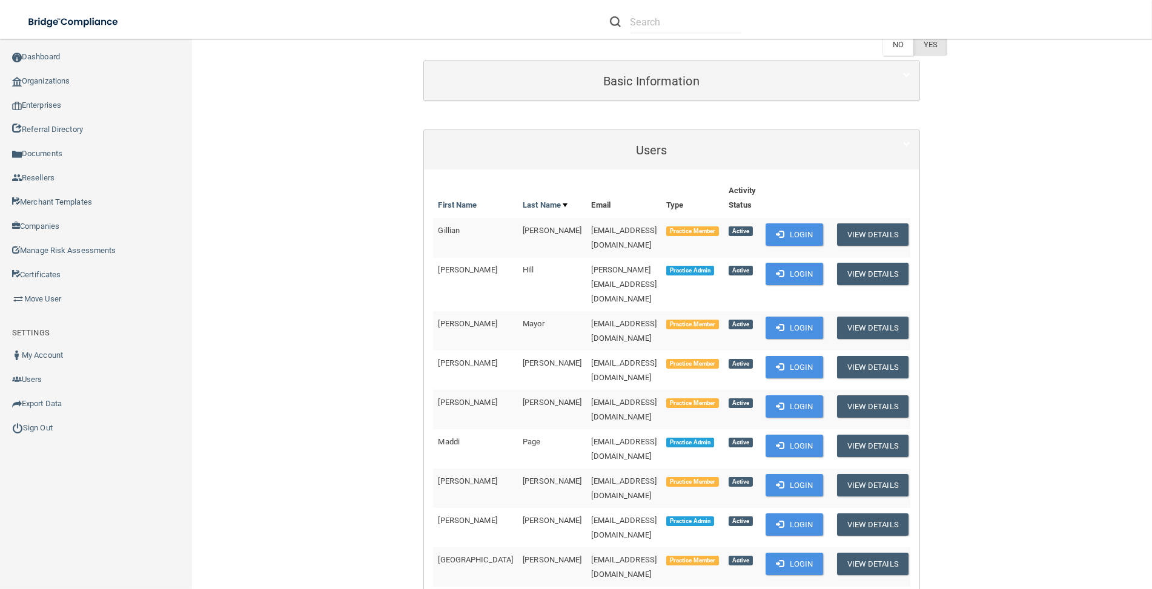
scroll to position [134, 0]
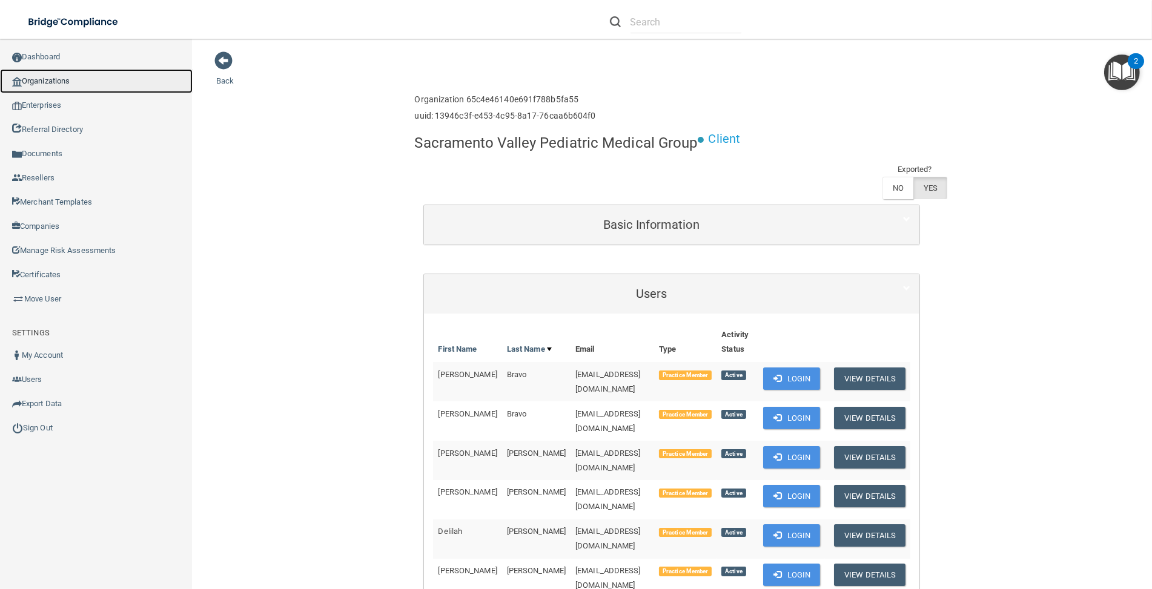
click at [71, 78] on link "Organizations" at bounding box center [96, 81] width 193 height 24
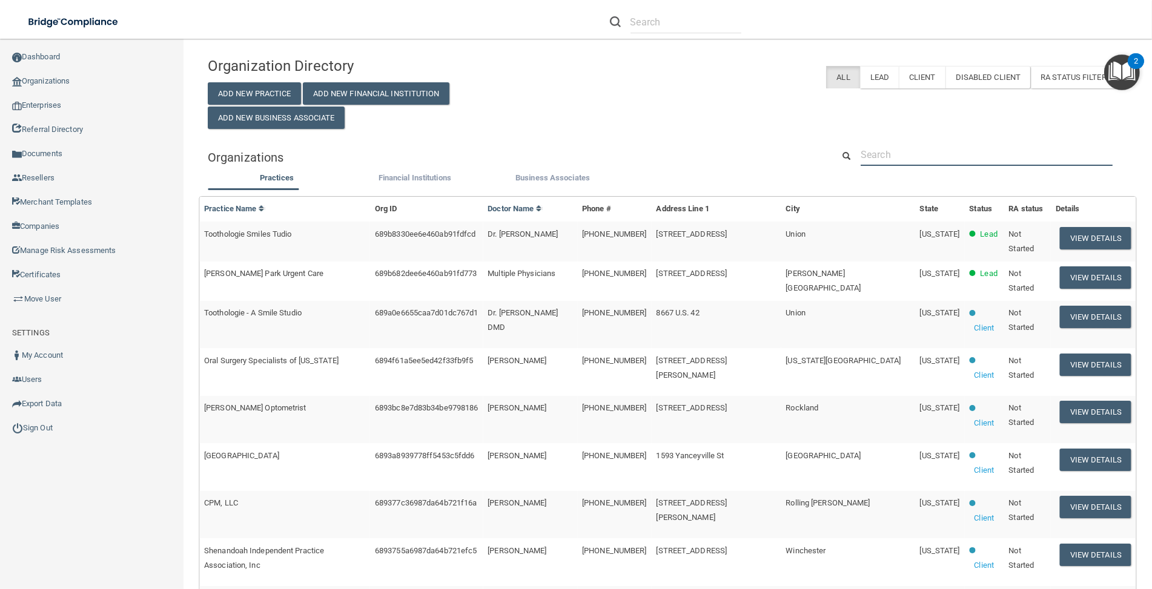
click at [1021, 148] on input "text" at bounding box center [987, 155] width 252 height 22
paste input "[EMAIL_ADDRESS][DOMAIN_NAME]"
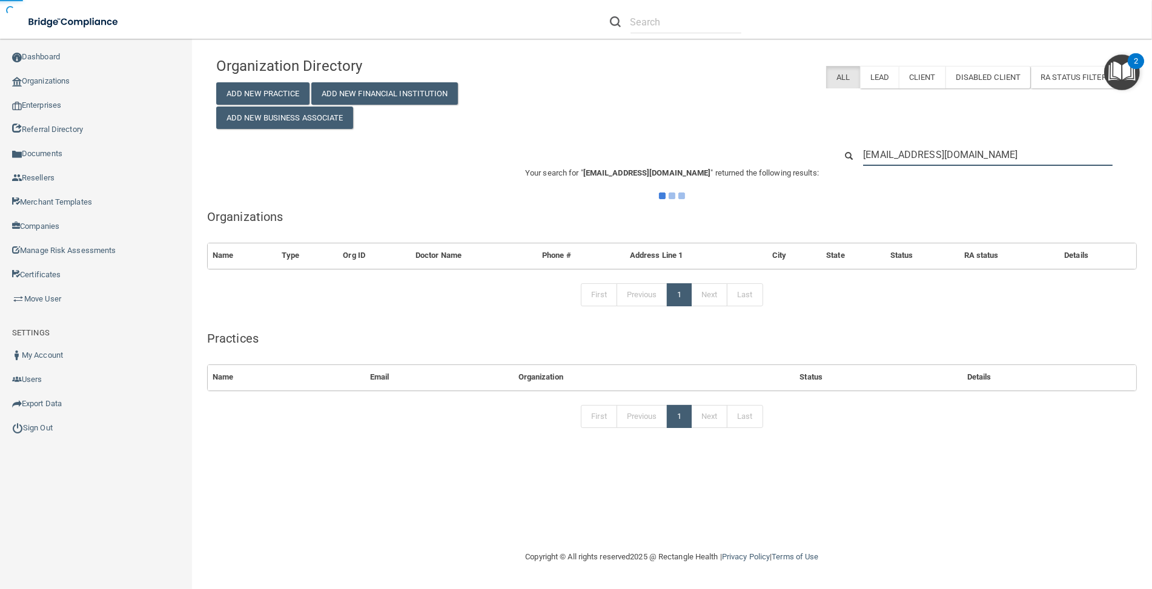
type input "[EMAIL_ADDRESS][DOMAIN_NAME]"
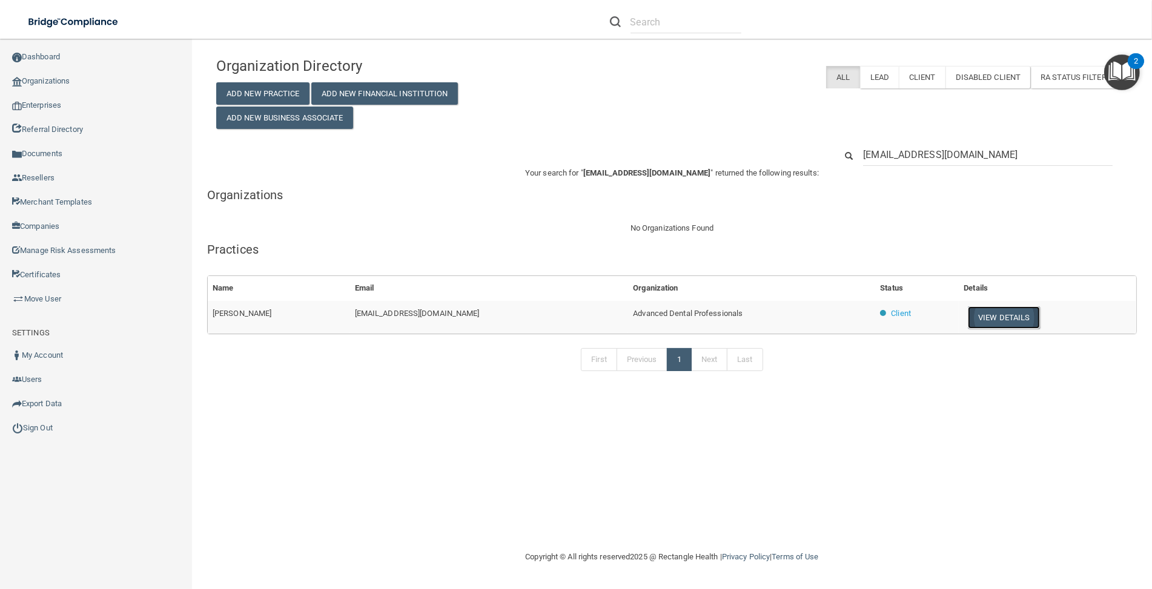
click at [1002, 316] on button "View Details" at bounding box center [1003, 317] width 71 height 22
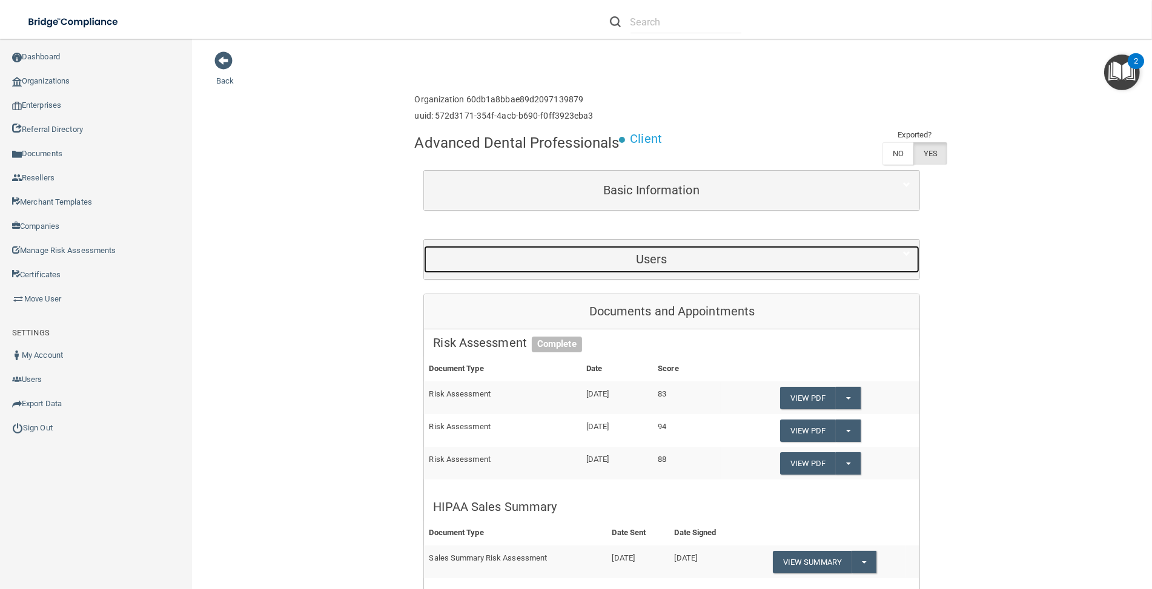
click at [713, 263] on h5 "Users" at bounding box center [651, 259] width 436 height 13
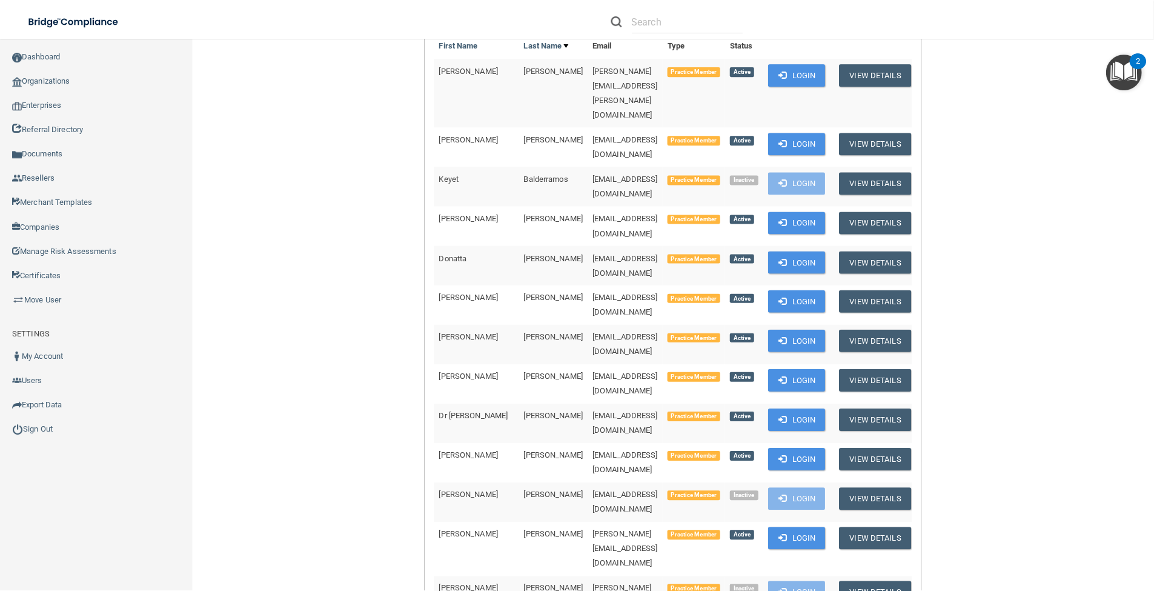
scroll to position [202, 0]
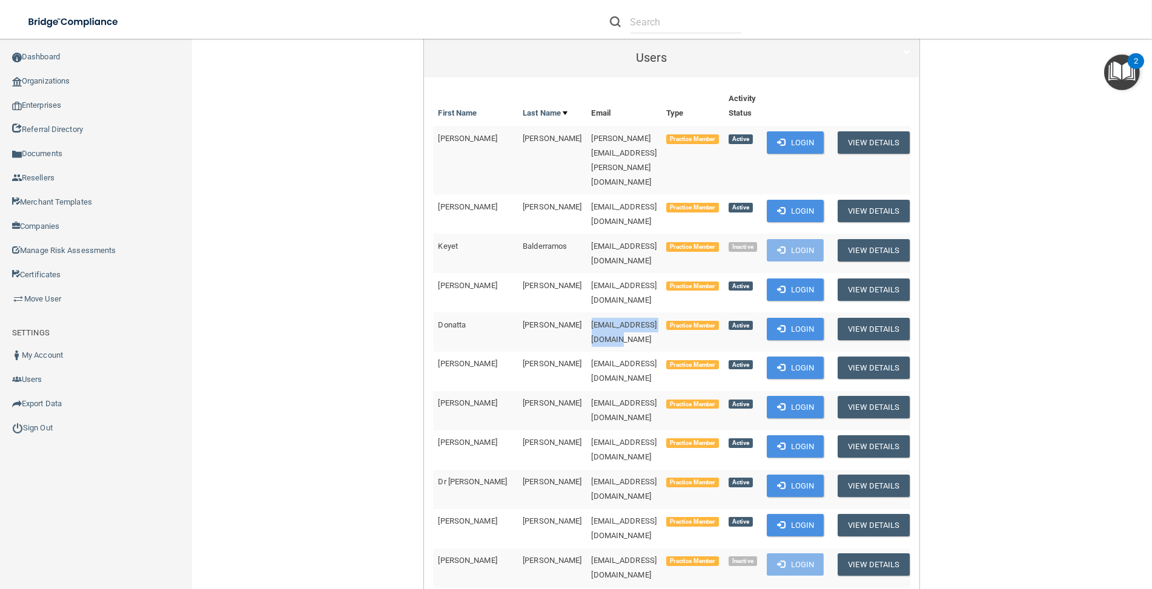
drag, startPoint x: 645, startPoint y: 268, endPoint x: 535, endPoint y: 271, distance: 109.7
click at [587, 313] on td "[EMAIL_ADDRESS][DOMAIN_NAME]" at bounding box center [624, 332] width 75 height 39
copy span "[EMAIL_ADDRESS][DOMAIN_NAME]"
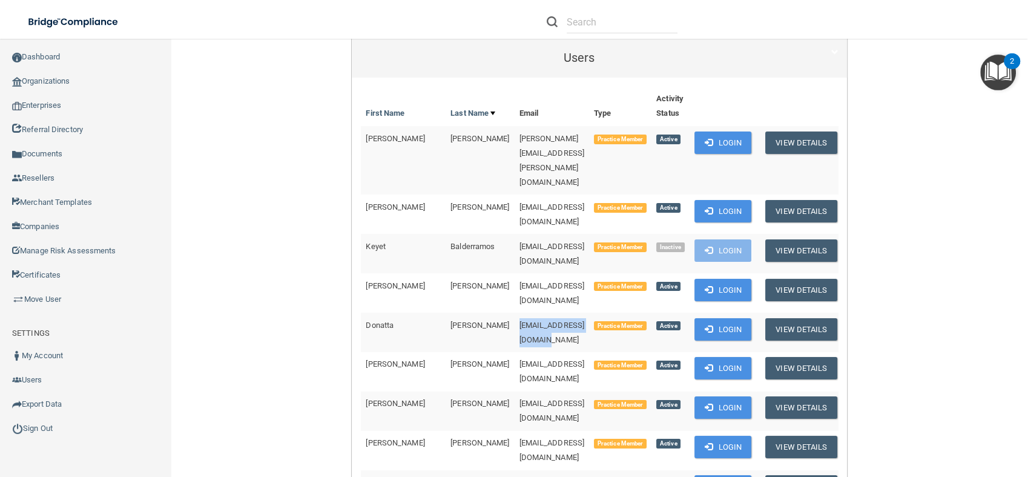
click at [515, 313] on td "[EMAIL_ADDRESS][DOMAIN_NAME]" at bounding box center [552, 332] width 75 height 39
drag, startPoint x: 554, startPoint y: 273, endPoint x: 457, endPoint y: 272, distance: 96.9
click at [515, 313] on td "[EMAIL_ADDRESS][DOMAIN_NAME]" at bounding box center [552, 332] width 75 height 39
copy span "[EMAIL_ADDRESS][DOMAIN_NAME]"
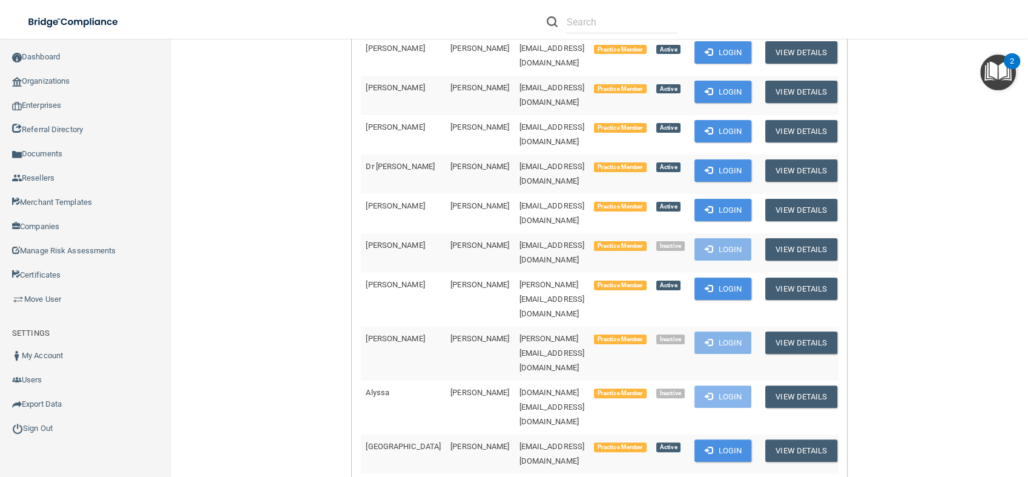
scroll to position [538, 0]
